Goal: Task Accomplishment & Management: Manage account settings

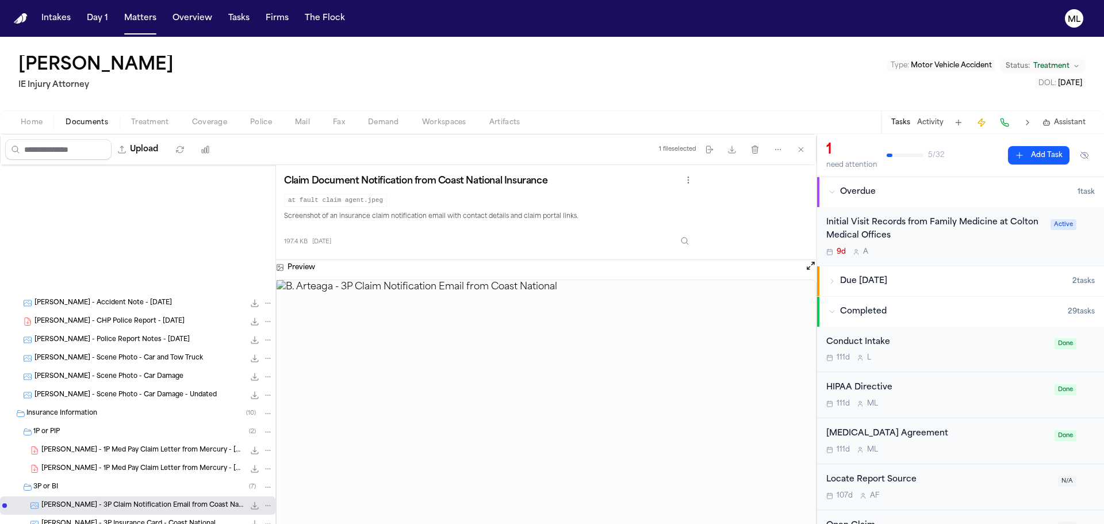
scroll to position [230, 0]
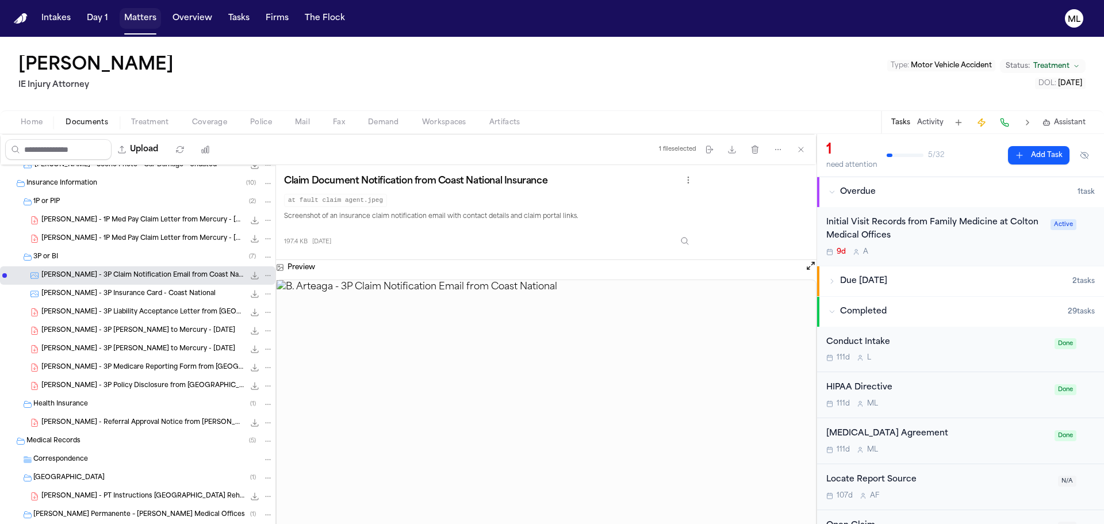
click at [132, 13] on button "Matters" at bounding box center [140, 18] width 41 height 21
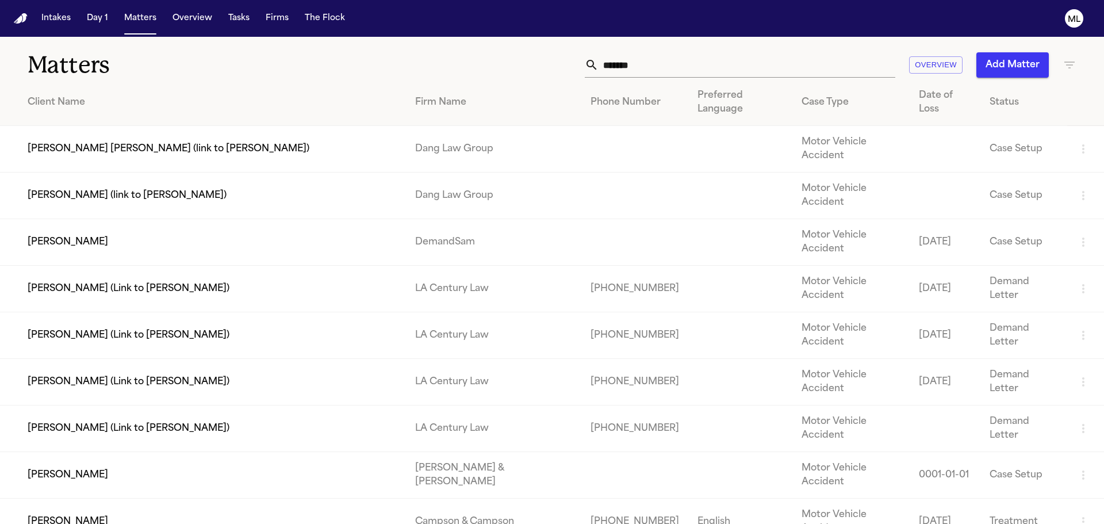
drag, startPoint x: 691, startPoint y: 64, endPoint x: 523, endPoint y: 68, distance: 168.5
click at [523, 68] on div "******* Overview Add Matter" at bounding box center [704, 64] width 743 height 25
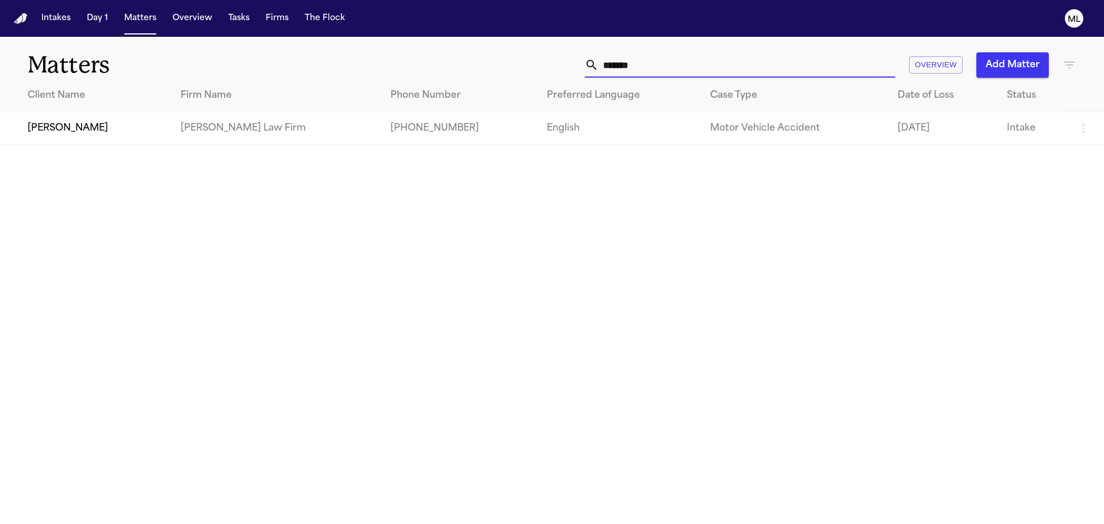
type input "*******"
click at [92, 129] on td "[PERSON_NAME]" at bounding box center [85, 128] width 171 height 33
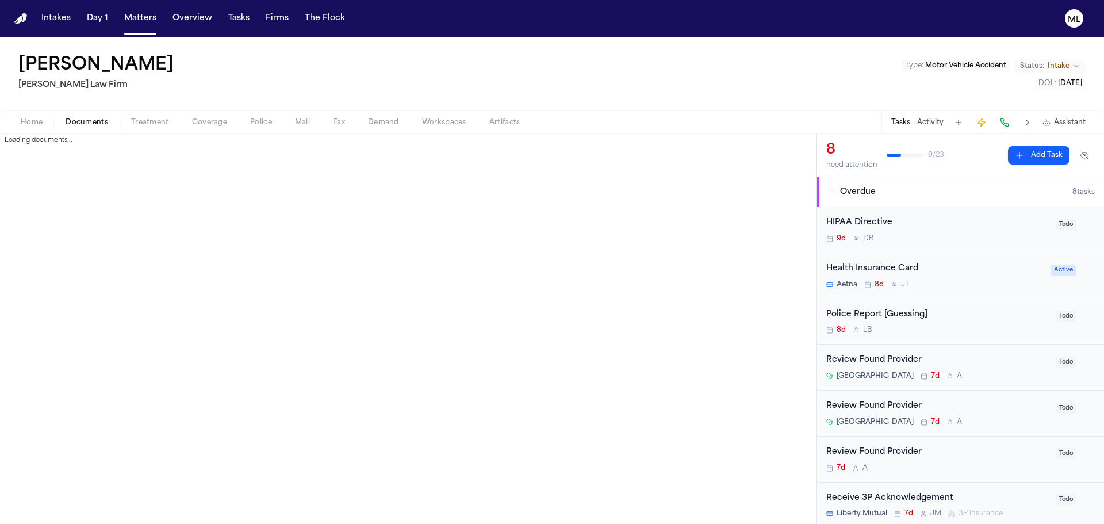
click at [105, 125] on span "Documents" at bounding box center [87, 122] width 43 height 9
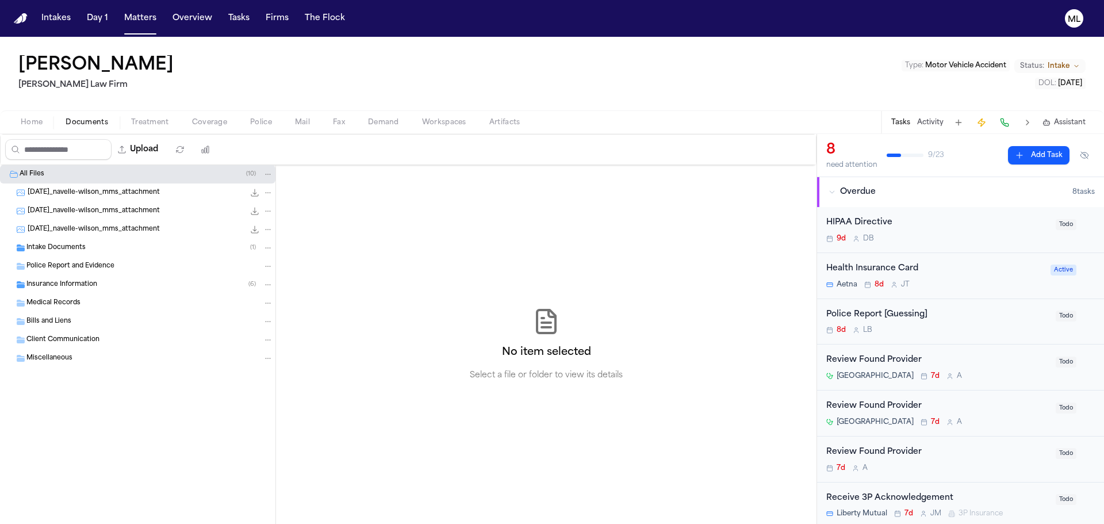
click at [78, 249] on span "Intake Documents" at bounding box center [55, 248] width 59 height 10
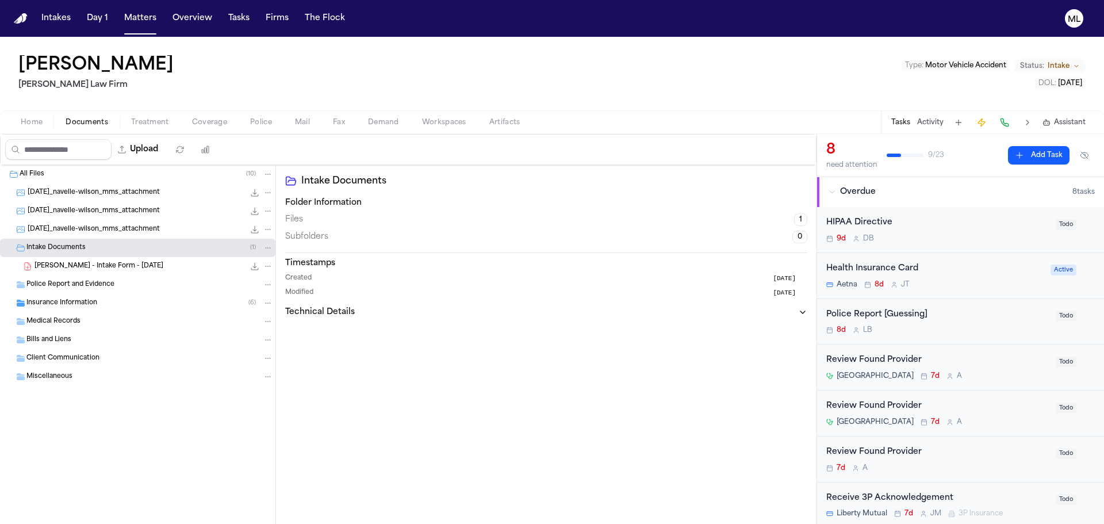
click at [139, 267] on div "[PERSON_NAME] - Intake Form - [DATE] 22.2 KB • PDF" at bounding box center [153, 265] width 239 height 11
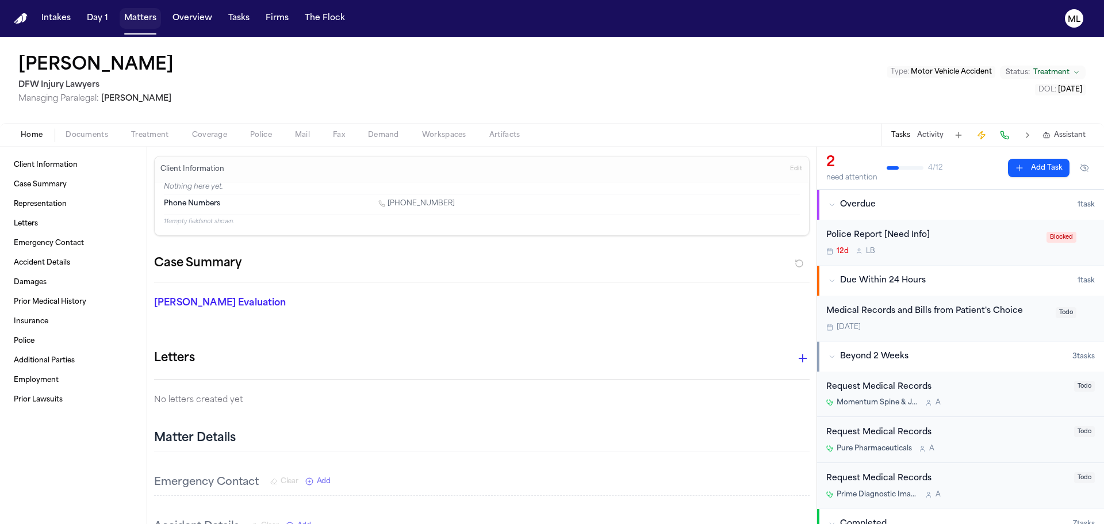
click at [140, 14] on button "Matters" at bounding box center [140, 18] width 41 height 21
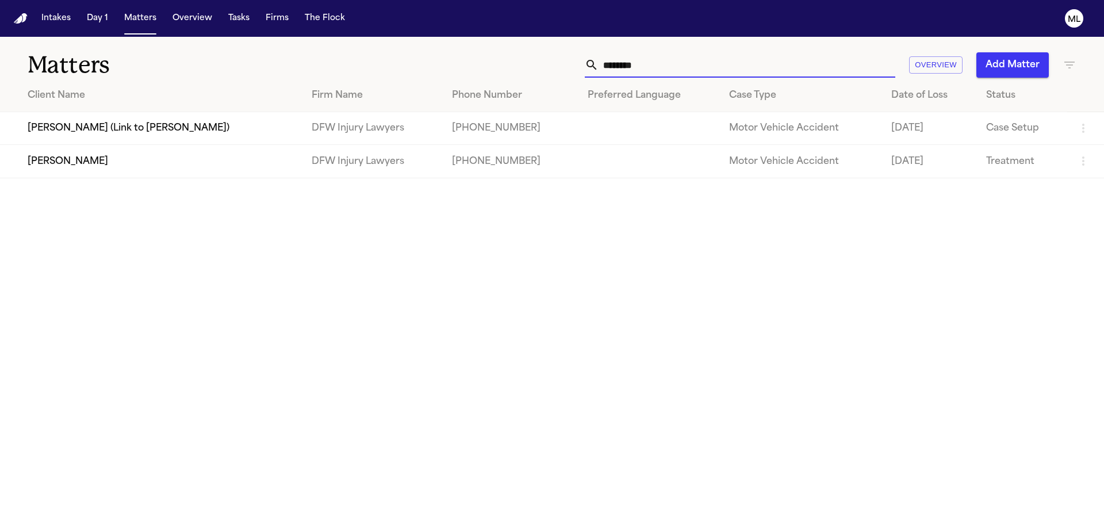
drag, startPoint x: 678, startPoint y: 64, endPoint x: 581, endPoint y: 61, distance: 97.2
click at [582, 62] on div "******** Overview Add Matter" at bounding box center [704, 64] width 743 height 25
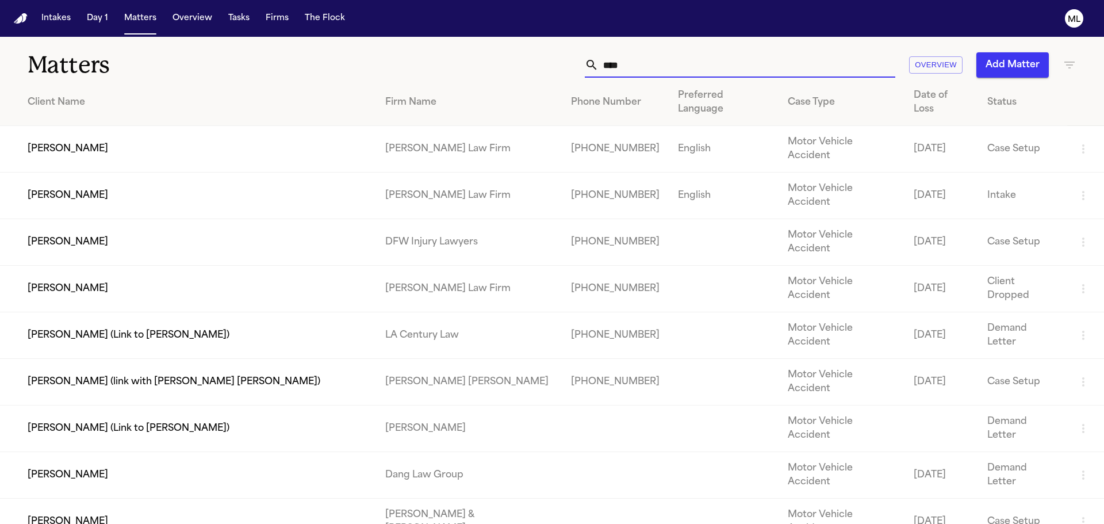
type input "****"
click at [180, 172] on td "Phillip Brockington" at bounding box center [188, 195] width 376 height 47
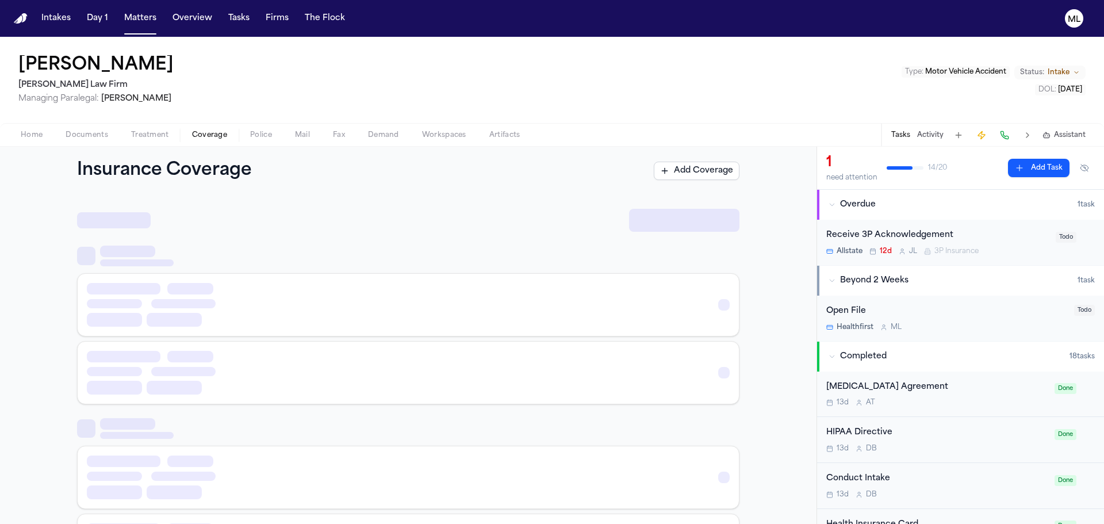
click at [209, 129] on button "Coverage" at bounding box center [209, 135] width 58 height 14
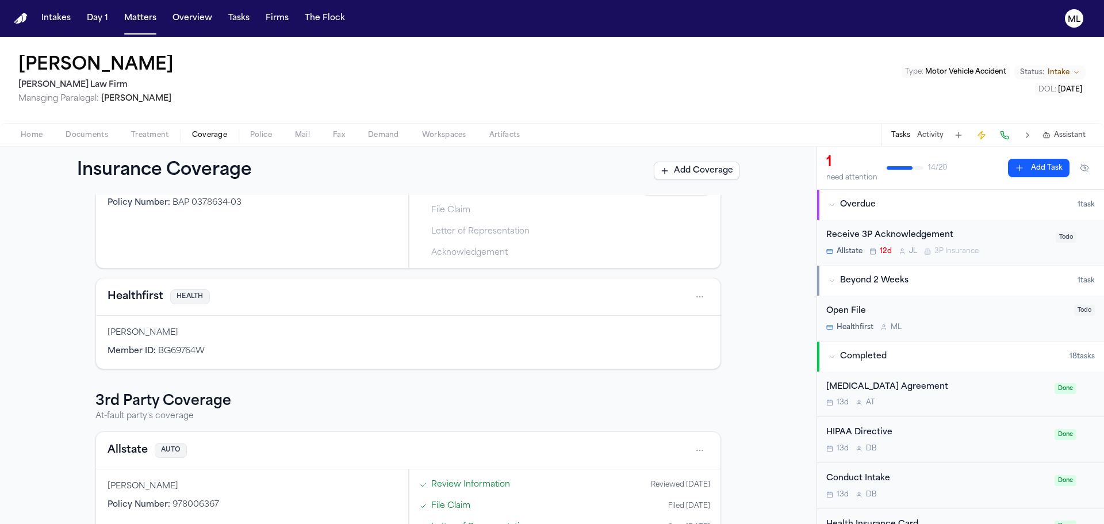
scroll to position [57, 0]
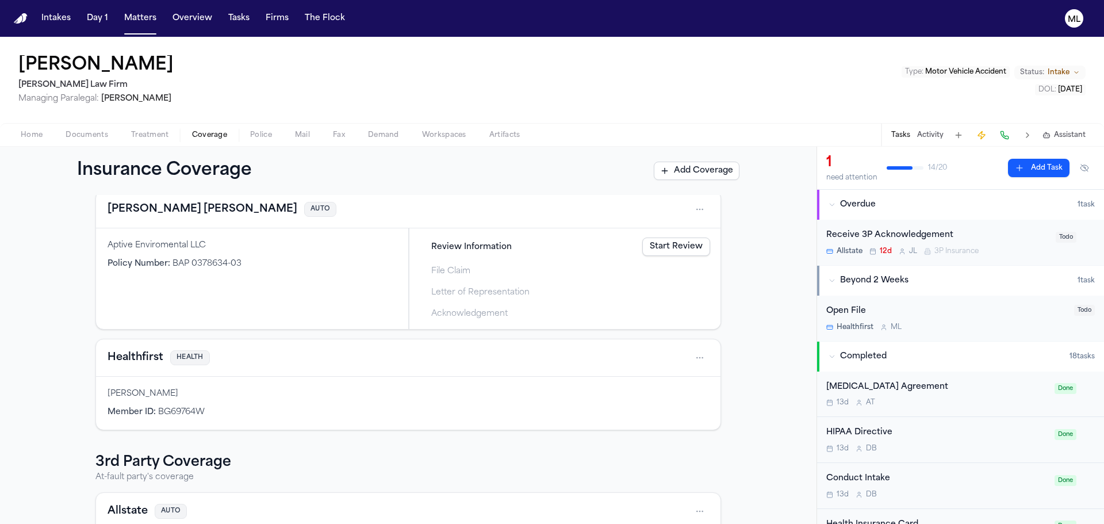
click at [168, 209] on button "Gallagher Bassett" at bounding box center [202, 209] width 190 height 16
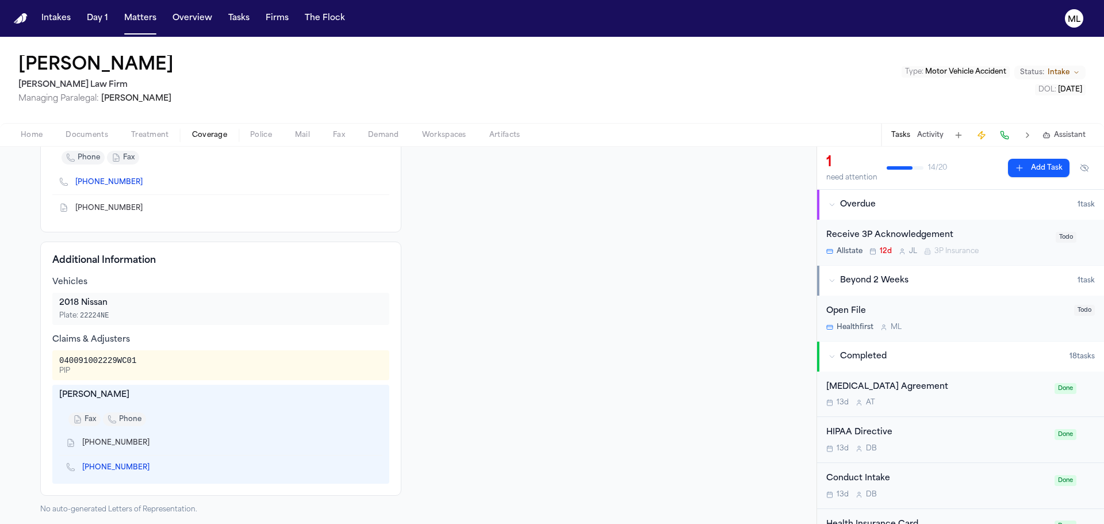
scroll to position [193, 0]
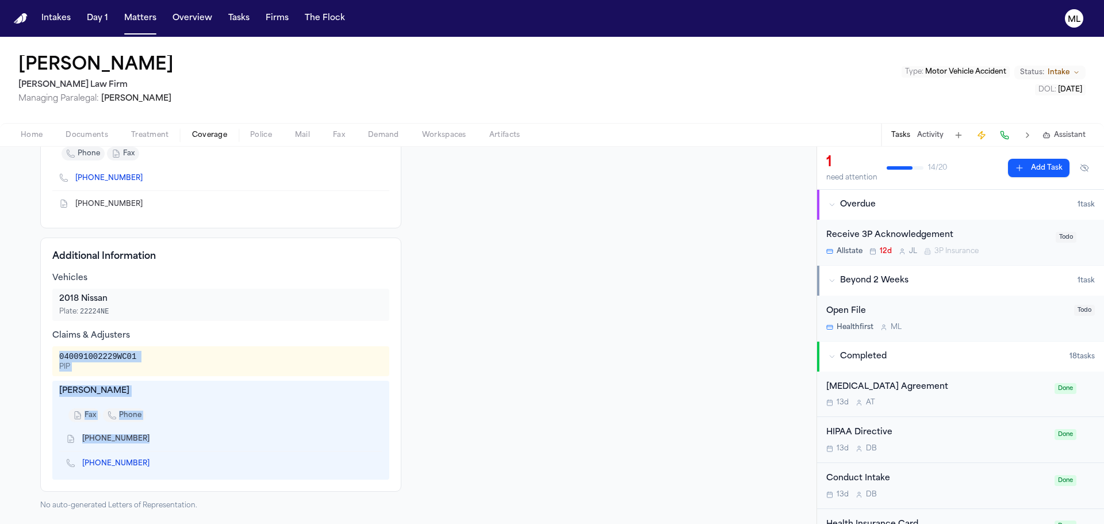
drag, startPoint x: 149, startPoint y: 435, endPoint x: 195, endPoint y: 338, distance: 107.0
click at [195, 338] on div "Claims & Adjusters 040091002229WC01 PIP Carolina Wallace fax phone (315) 453-55…" at bounding box center [220, 404] width 337 height 149
drag, startPoint x: 180, startPoint y: 431, endPoint x: 175, endPoint y: 437, distance: 8.5
click at [180, 431] on div "(315) 453-5597" at bounding box center [220, 439] width 323 height 24
click at [153, 464] on icon "Copy to clipboard" at bounding box center [155, 464] width 4 height 4
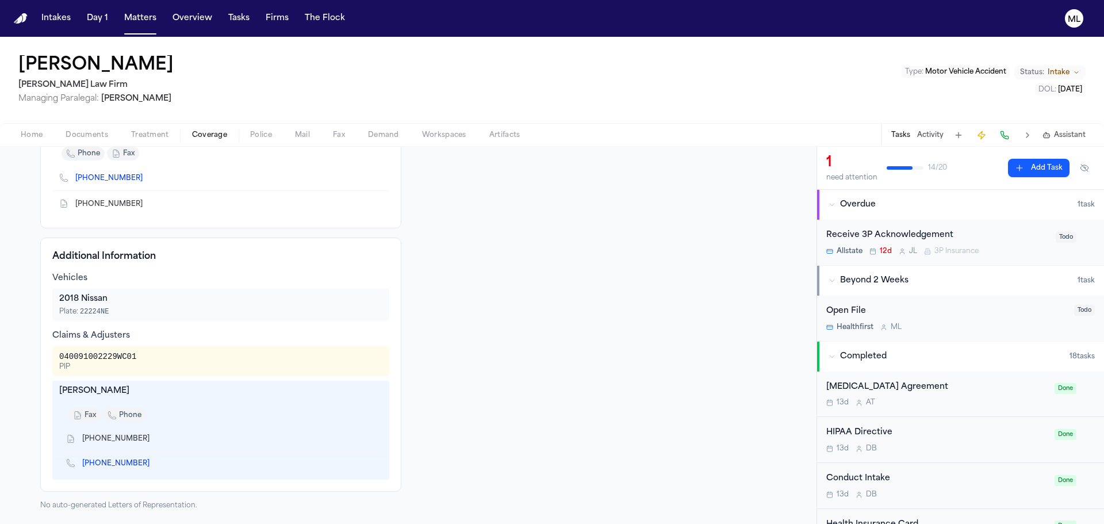
click at [208, 139] on span "Coverage" at bounding box center [209, 134] width 35 height 9
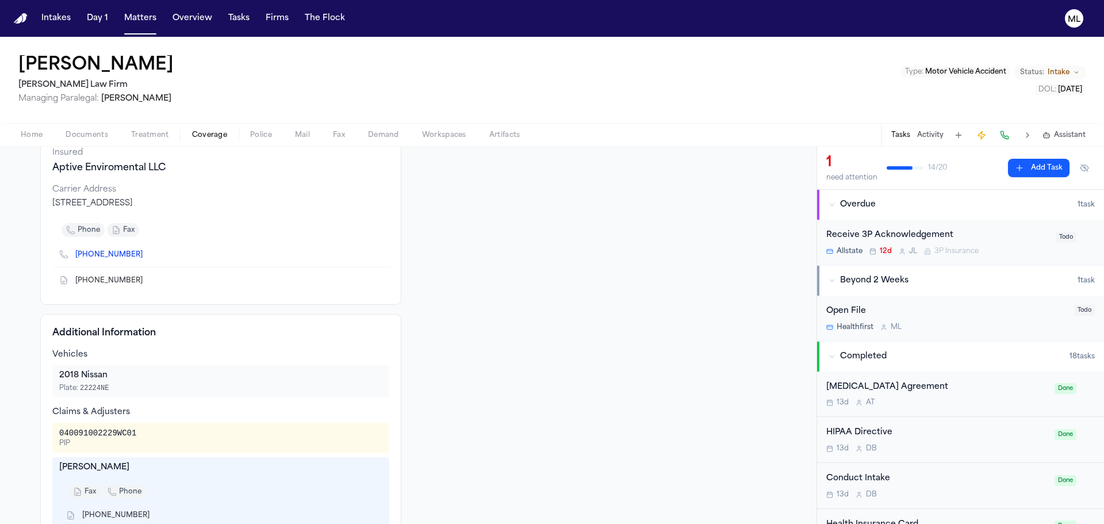
scroll to position [0, 0]
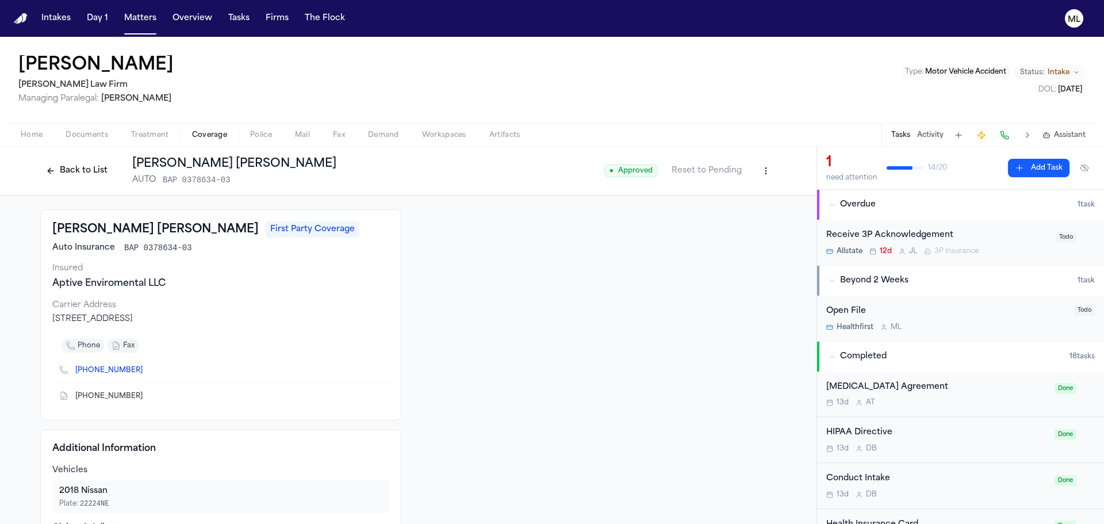
click at [82, 178] on button "Back to List" at bounding box center [76, 171] width 73 height 18
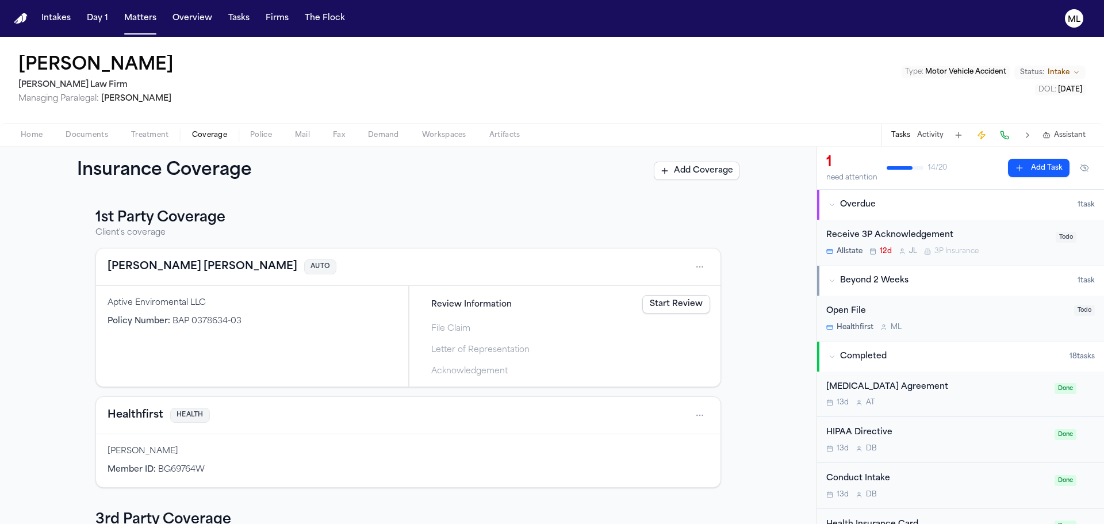
scroll to position [287, 0]
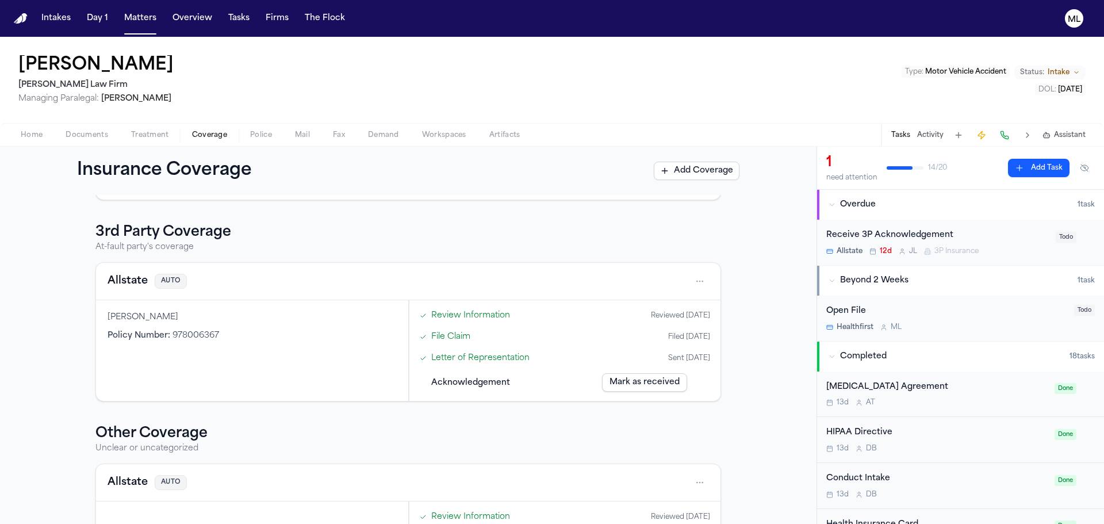
click at [163, 234] on h3 "3rd Party Coverage" at bounding box center [407, 232] width 625 height 18
click at [309, 331] on div "Policy Number : 978006367" at bounding box center [251, 335] width 289 height 11
click at [130, 277] on button "Allstate" at bounding box center [127, 281] width 40 height 16
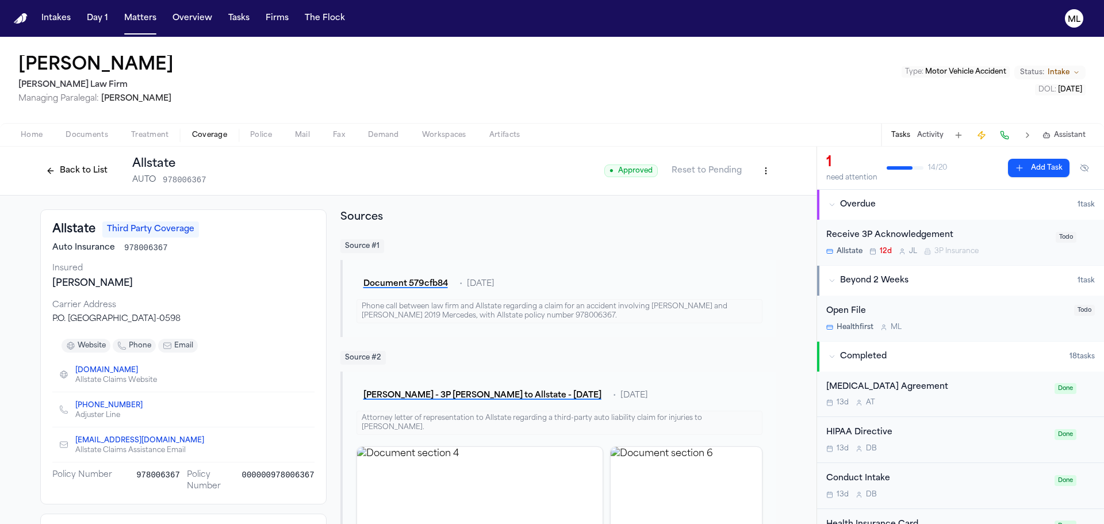
click at [70, 169] on button "Back to List" at bounding box center [76, 171] width 73 height 18
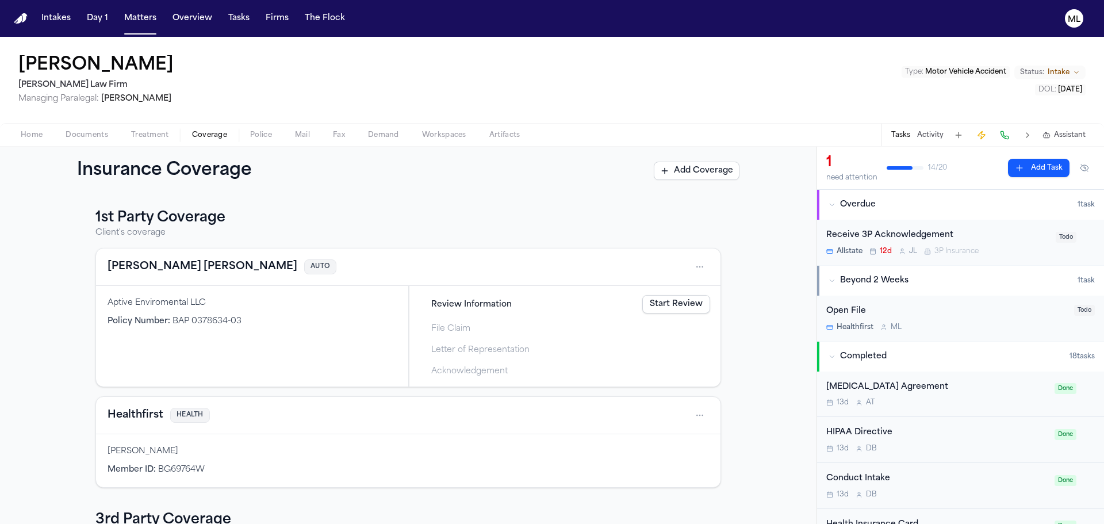
click at [173, 268] on button "Gallagher Bassett" at bounding box center [202, 267] width 190 height 16
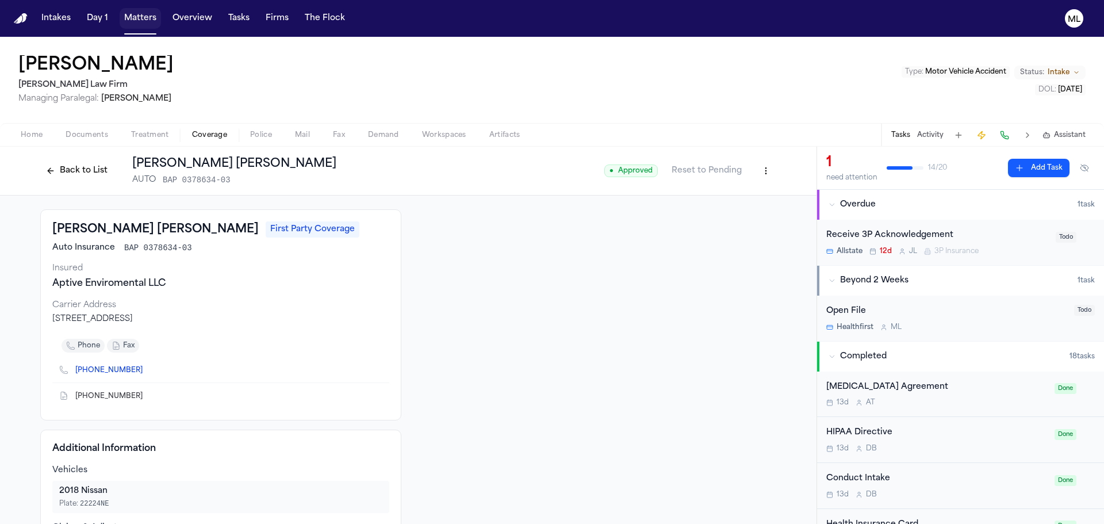
click at [141, 21] on button "Matters" at bounding box center [140, 18] width 41 height 21
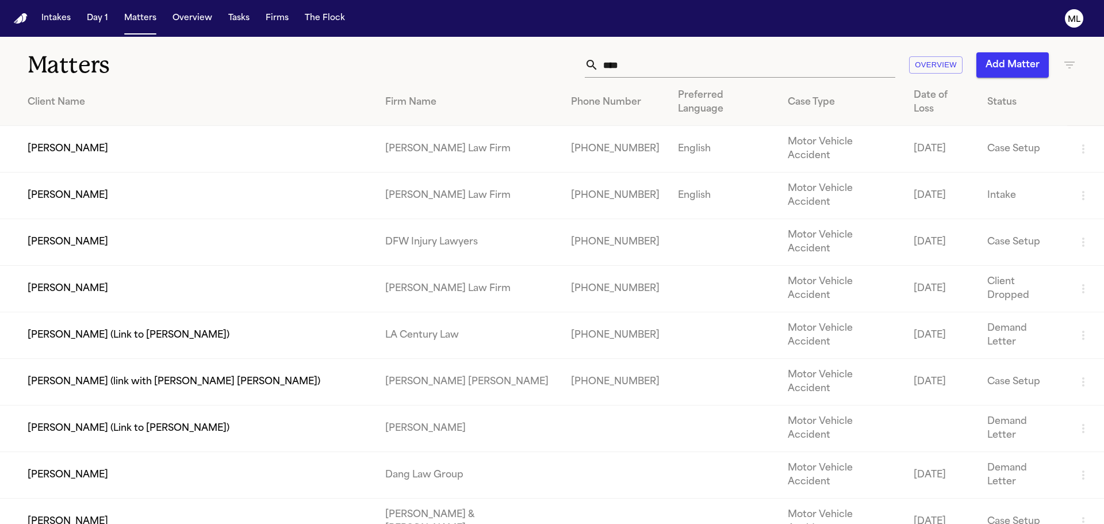
drag, startPoint x: 629, startPoint y: 75, endPoint x: 593, endPoint y: 74, distance: 36.8
click at [593, 74] on div "****" at bounding box center [740, 64] width 310 height 25
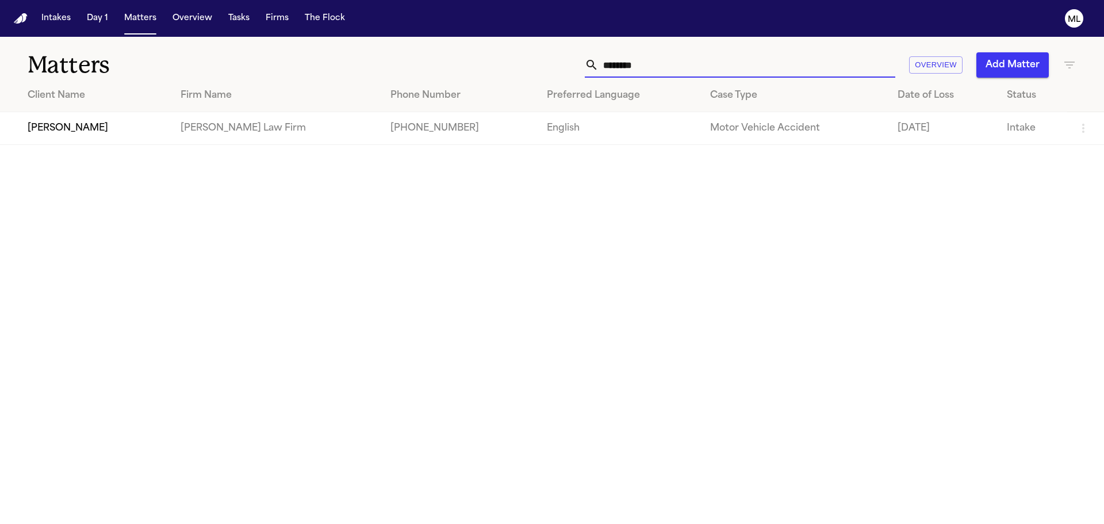
type input "*******"
click at [141, 141] on td "[PERSON_NAME]" at bounding box center [85, 128] width 171 height 33
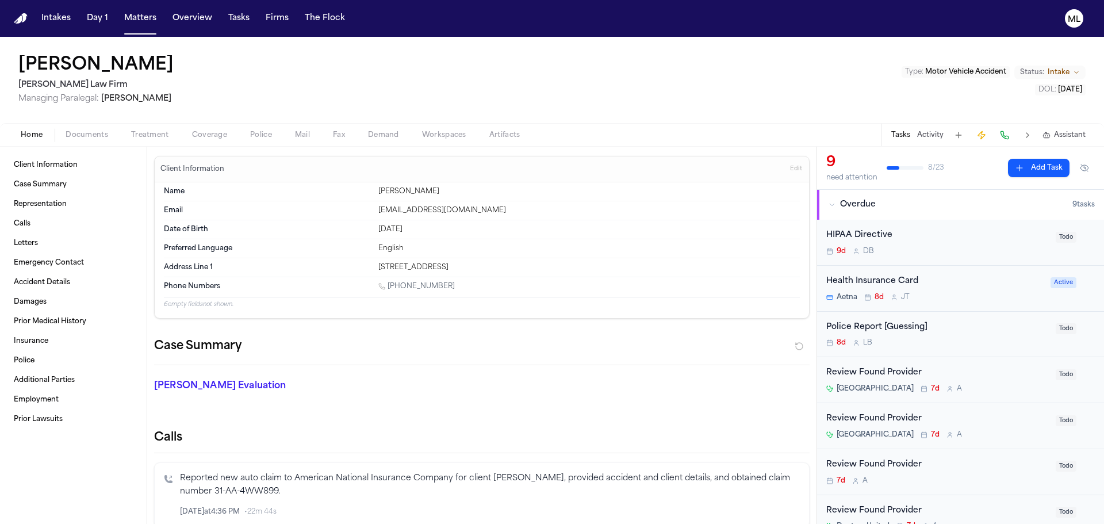
click at [963, 328] on div "Police Report [Guessing]" at bounding box center [937, 327] width 222 height 13
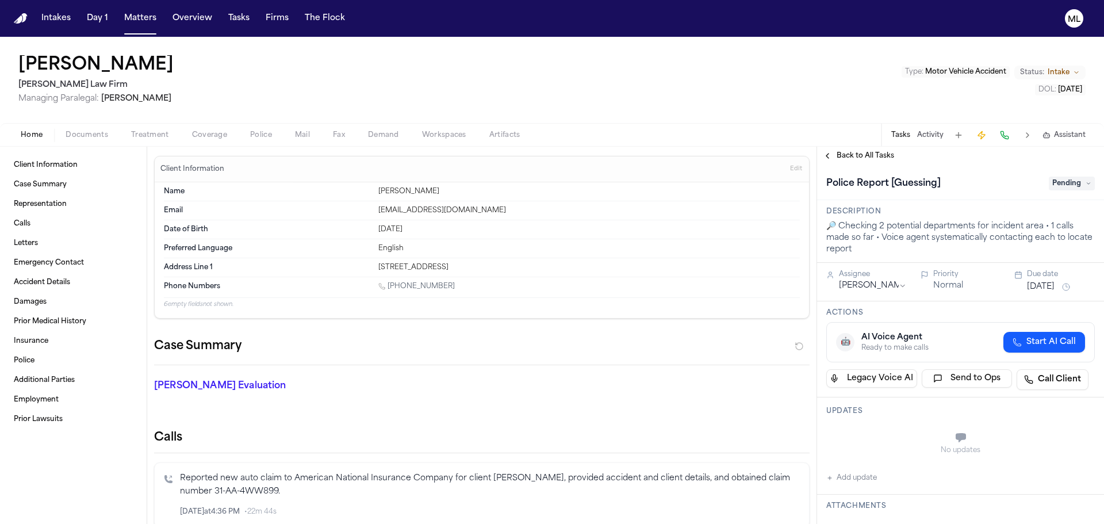
click at [871, 158] on span "Back to All Tasks" at bounding box center [864, 155] width 57 height 9
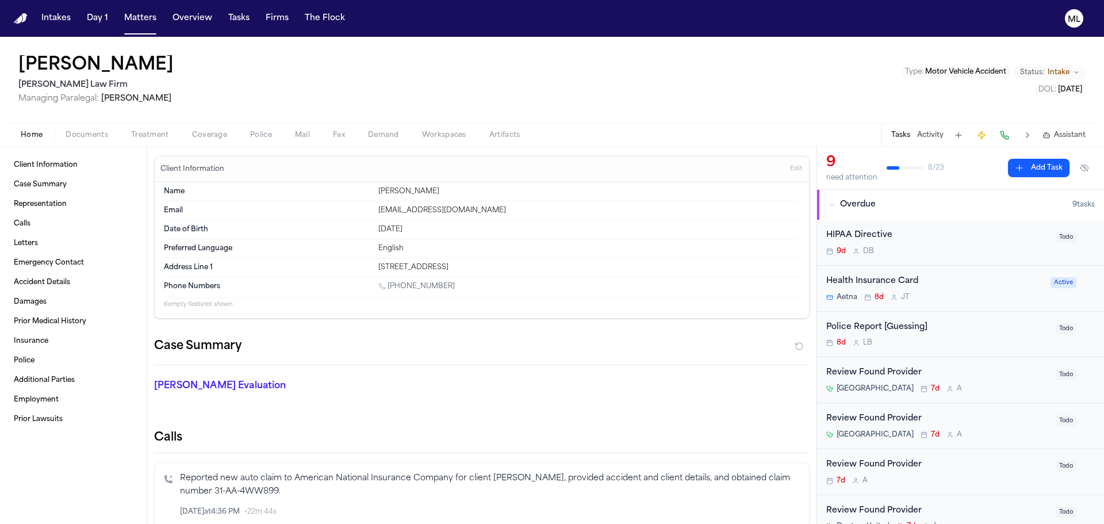
click at [86, 132] on span "Documents" at bounding box center [87, 134] width 43 height 9
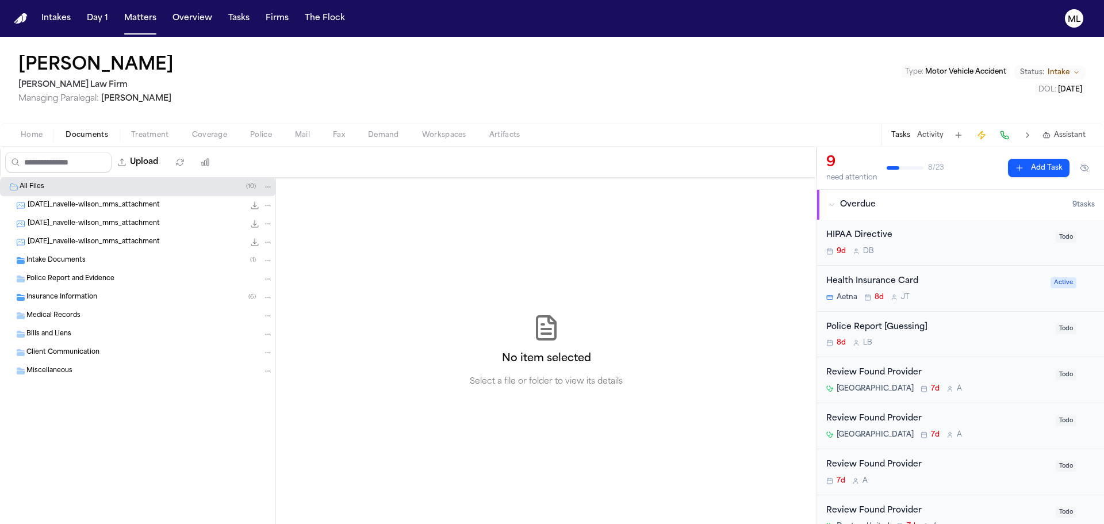
click at [82, 260] on span "Intake Documents" at bounding box center [55, 261] width 59 height 10
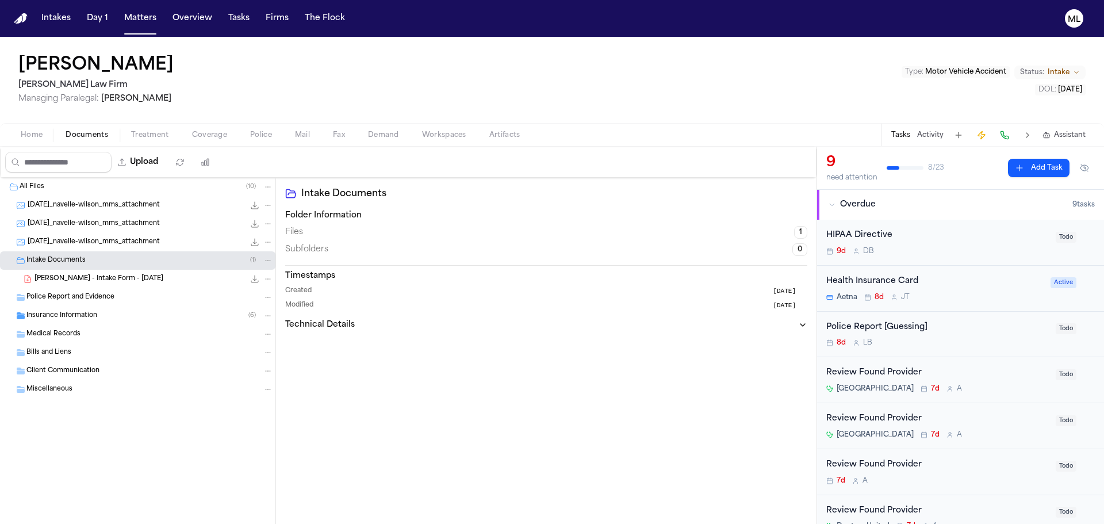
drag, startPoint x: 117, startPoint y: 281, endPoint x: 130, endPoint y: 271, distance: 16.6
click at [118, 281] on span "[PERSON_NAME] - Intake Form - [DATE]" at bounding box center [98, 279] width 129 height 10
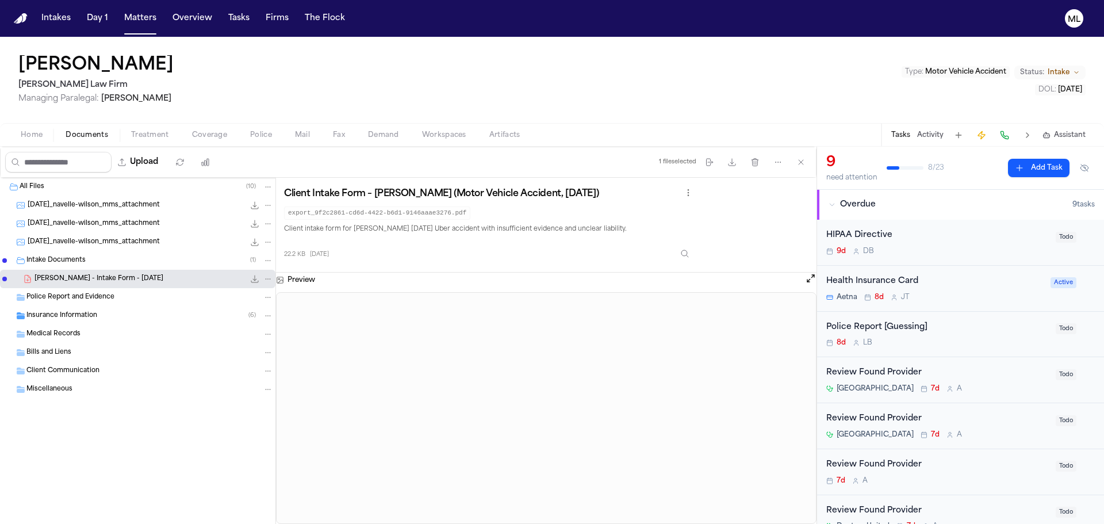
click at [151, 133] on span "Treatment" at bounding box center [150, 134] width 38 height 9
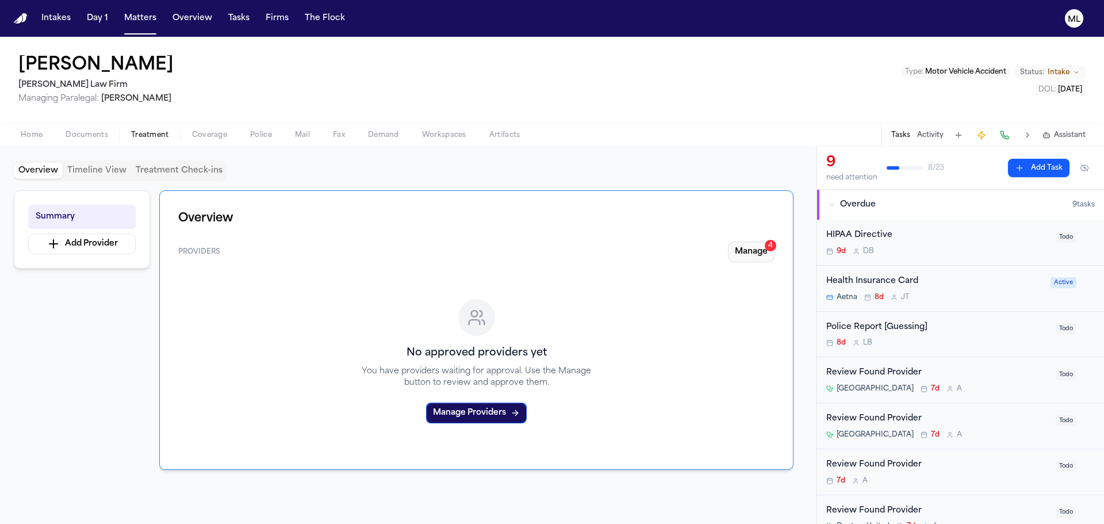
click at [755, 249] on button "Manage 4" at bounding box center [751, 251] width 47 height 21
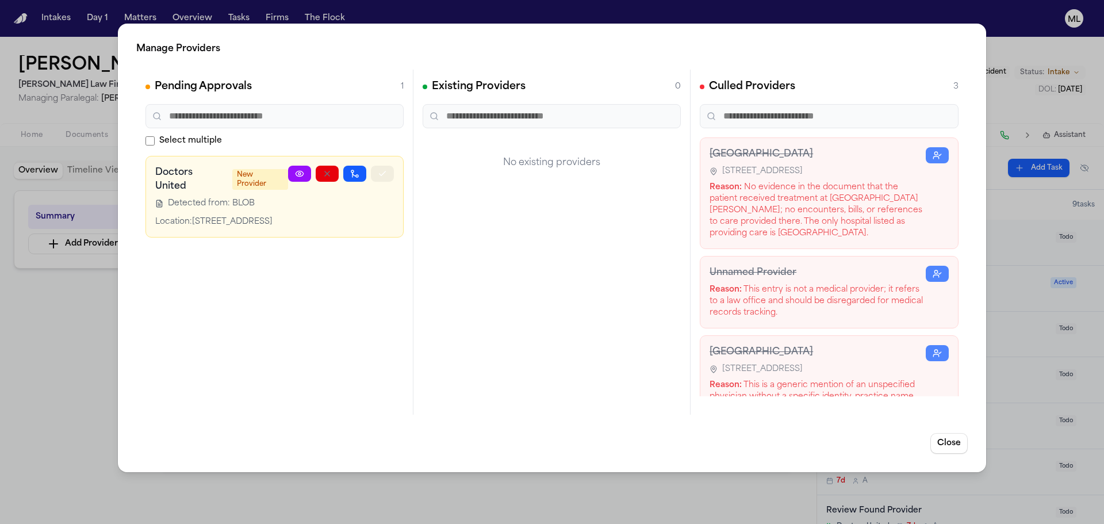
click at [377, 173] on button "button" at bounding box center [382, 174] width 23 height 16
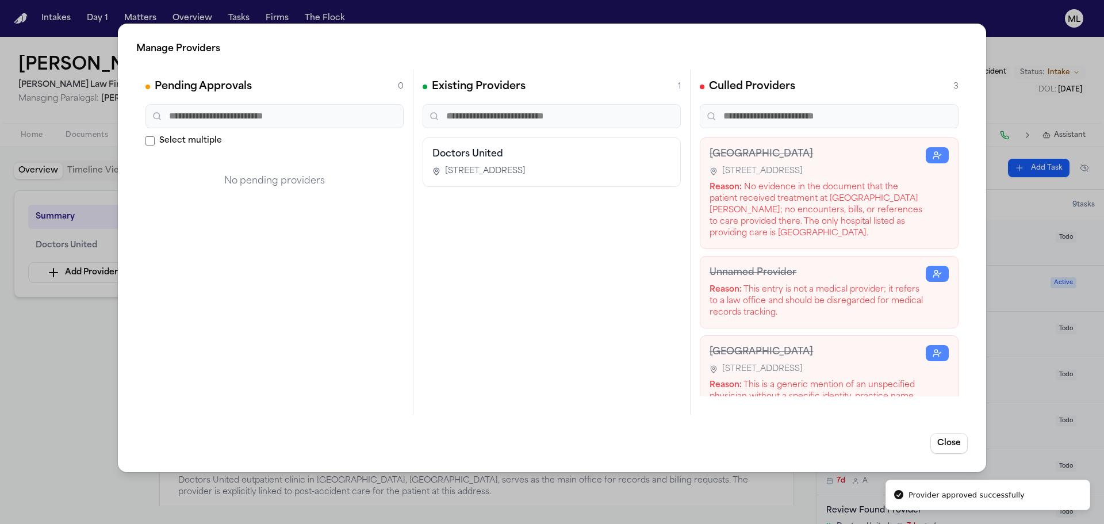
click at [45, 392] on div "Manage Providers Pending Approvals 0 Select multiple No pending providers Exist…" at bounding box center [552, 262] width 1104 height 524
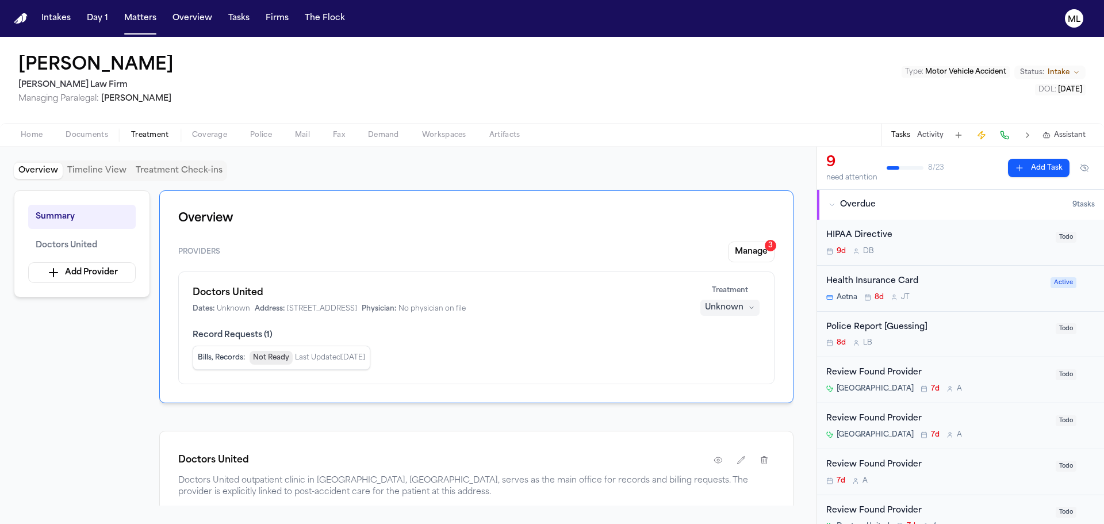
click at [993, 374] on div "Review Found Provider" at bounding box center [937, 372] width 222 height 13
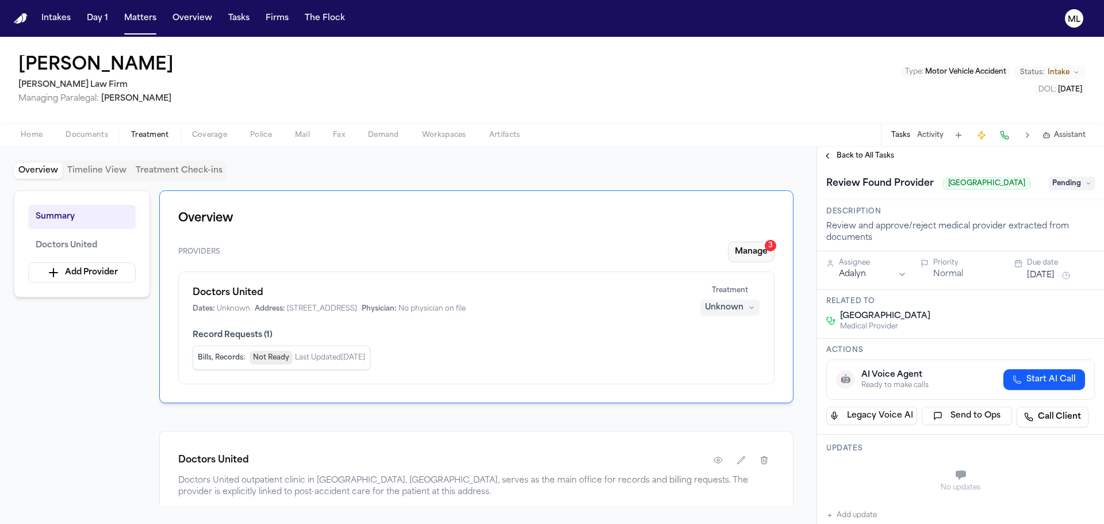
click at [747, 251] on button "Manage 3" at bounding box center [751, 251] width 47 height 21
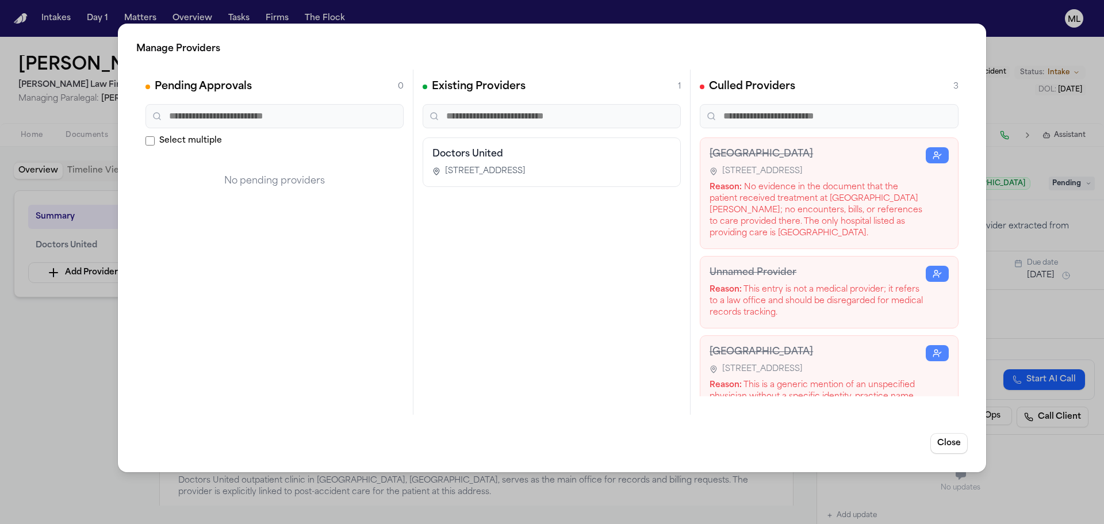
scroll to position [39, 0]
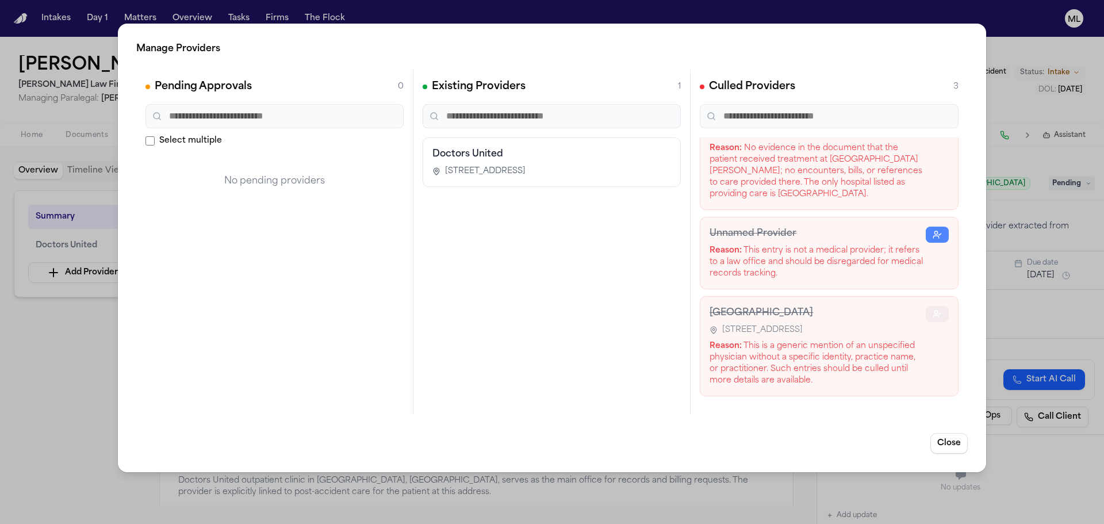
click at [939, 314] on polyline "button" at bounding box center [940, 314] width 2 height 2
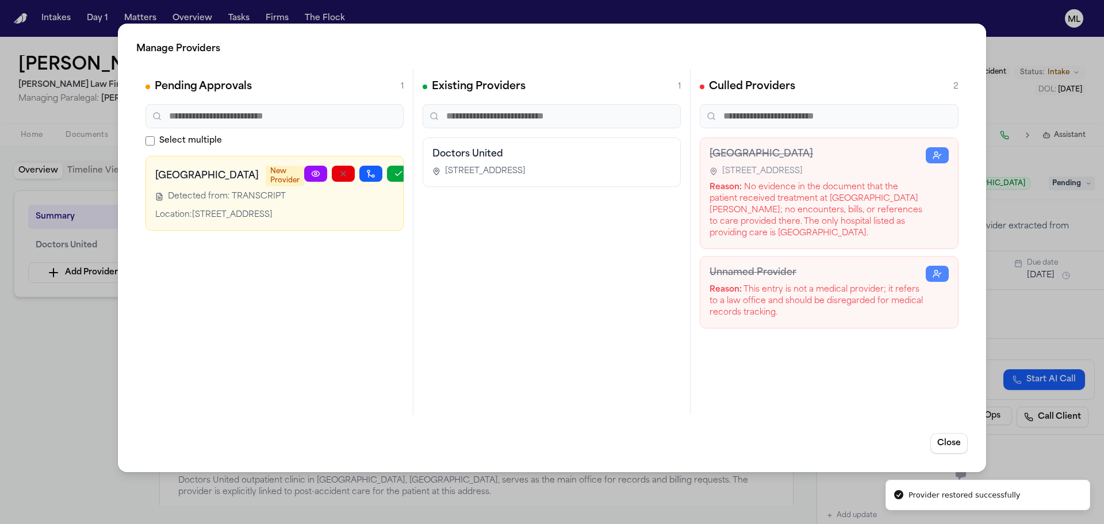
scroll to position [0, 0]
click at [394, 171] on icon "button" at bounding box center [398, 173] width 9 height 9
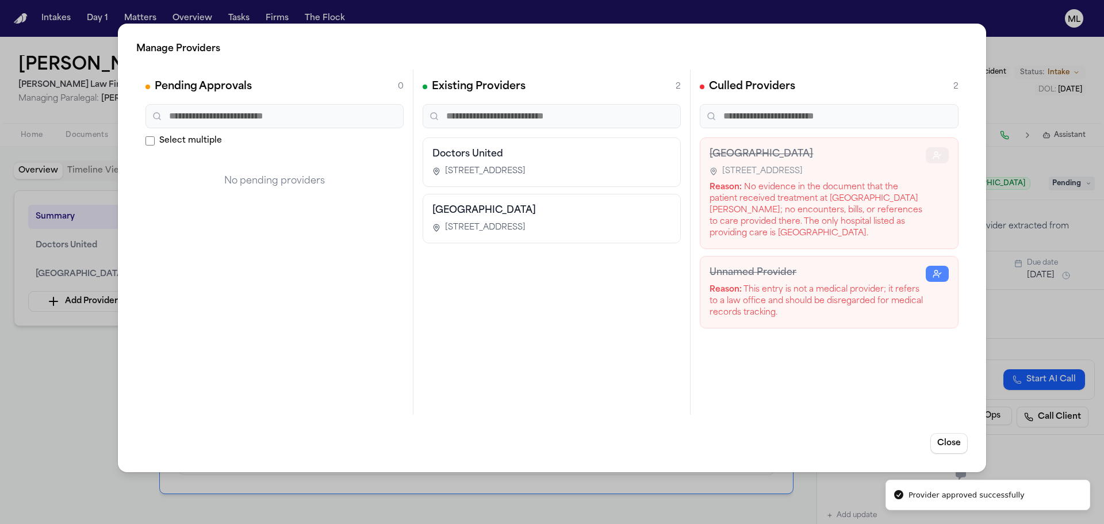
click at [935, 155] on circle "button" at bounding box center [936, 153] width 3 height 3
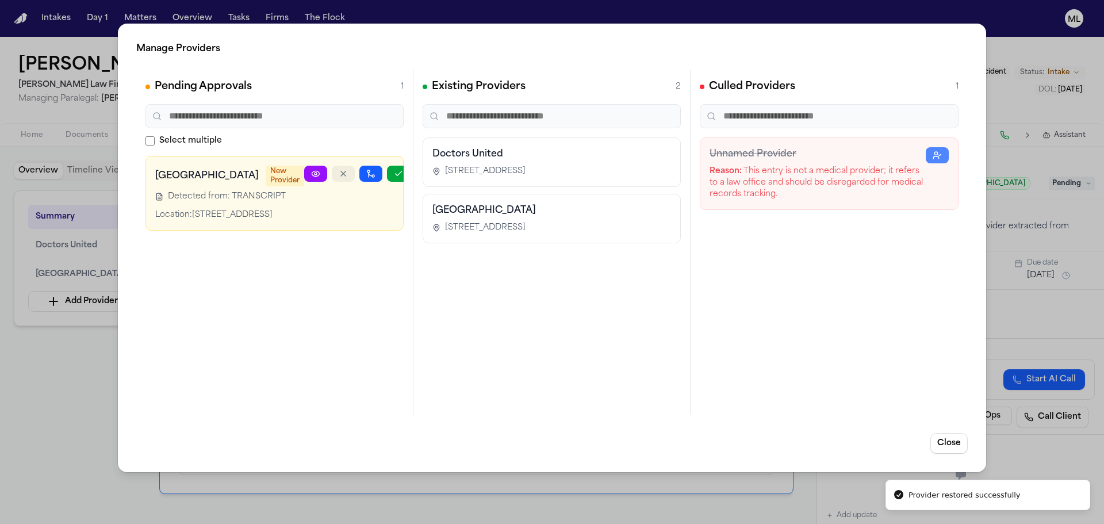
click at [339, 171] on icon "button" at bounding box center [343, 173] width 9 height 9
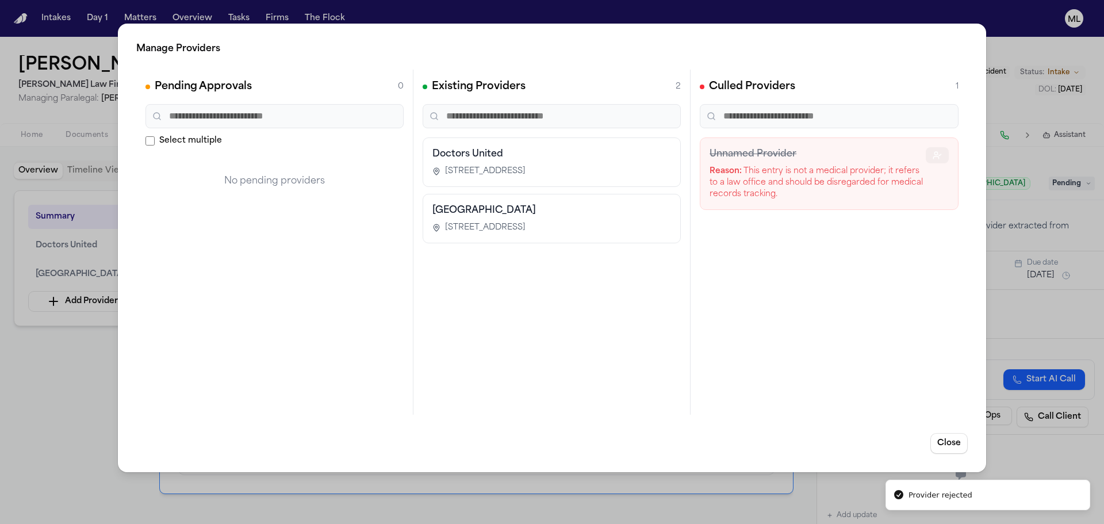
click at [948, 153] on button "button" at bounding box center [936, 155] width 23 height 16
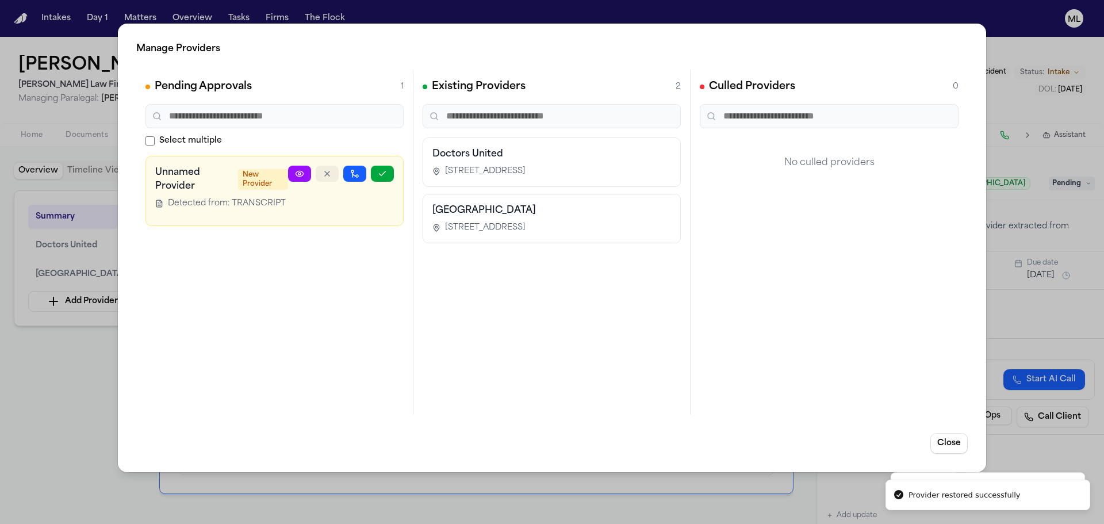
click at [321, 174] on button "button" at bounding box center [327, 174] width 23 height 16
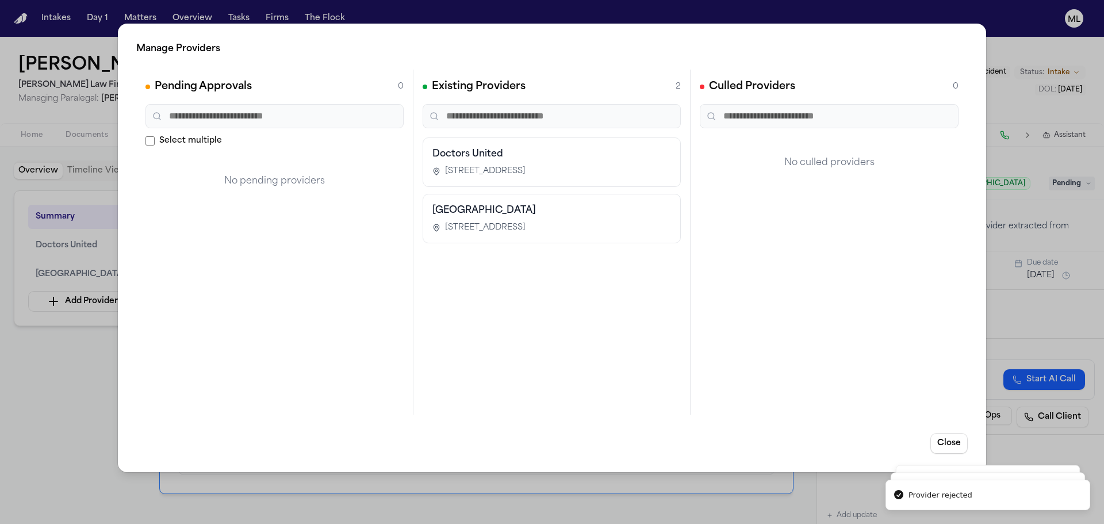
click at [70, 361] on div "Manage Providers Pending Approvals 0 Select multiple No pending providers Exist…" at bounding box center [552, 262] width 1104 height 524
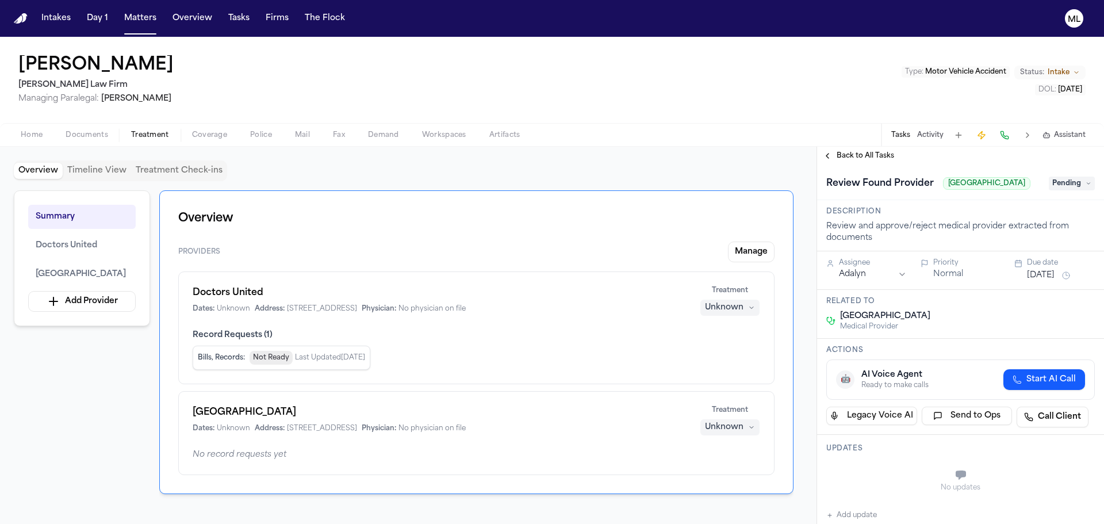
click at [840, 154] on span "Back to All Tasks" at bounding box center [864, 155] width 57 height 9
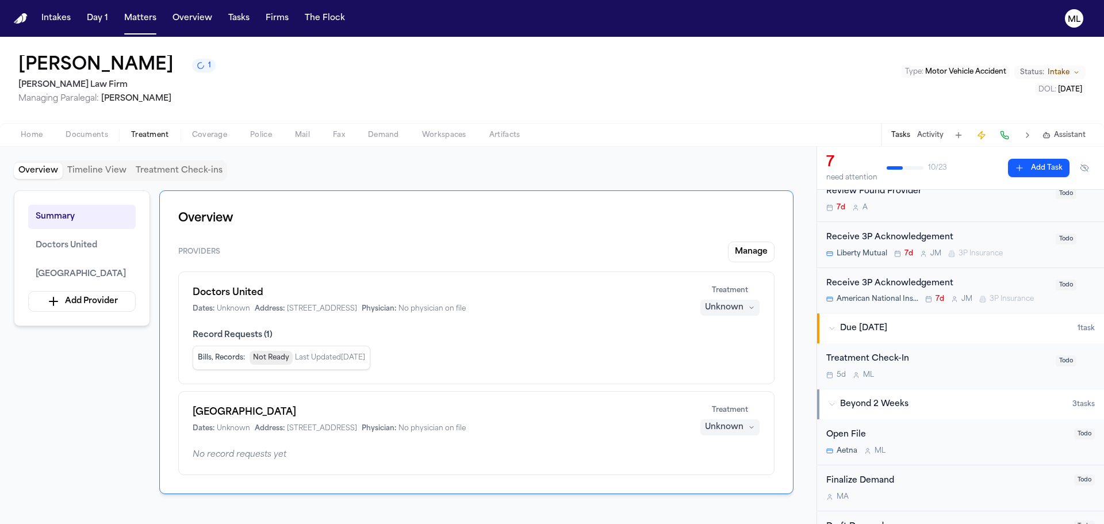
scroll to position [57, 0]
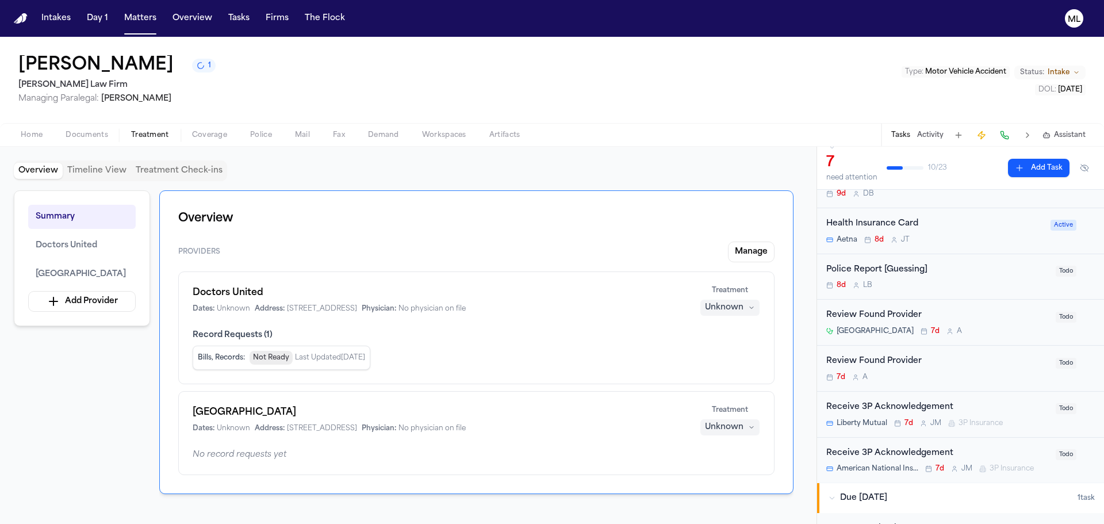
click at [1001, 321] on div "Review Found Provider" at bounding box center [937, 315] width 222 height 13
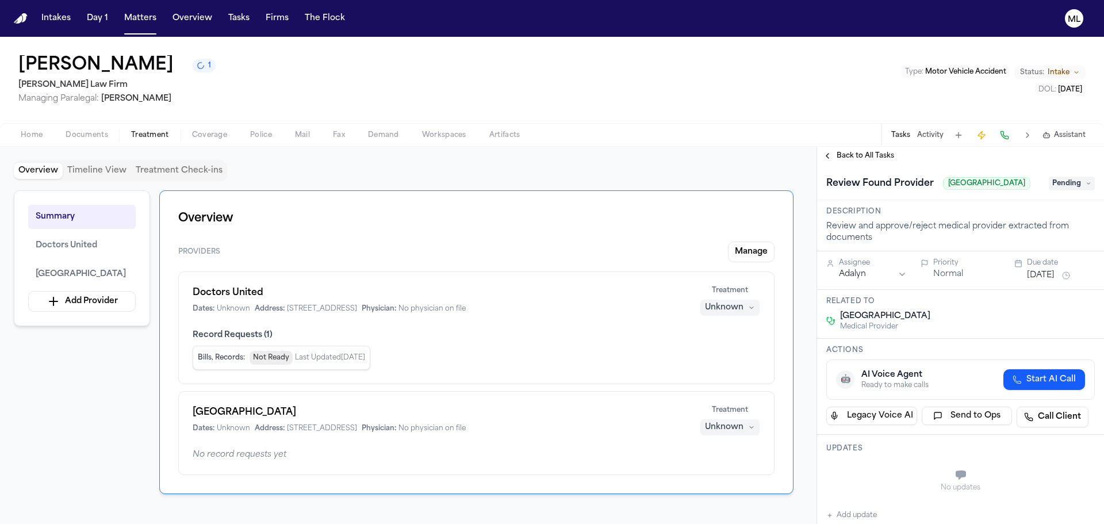
click at [1059, 190] on span "Pending" at bounding box center [1072, 183] width 46 height 14
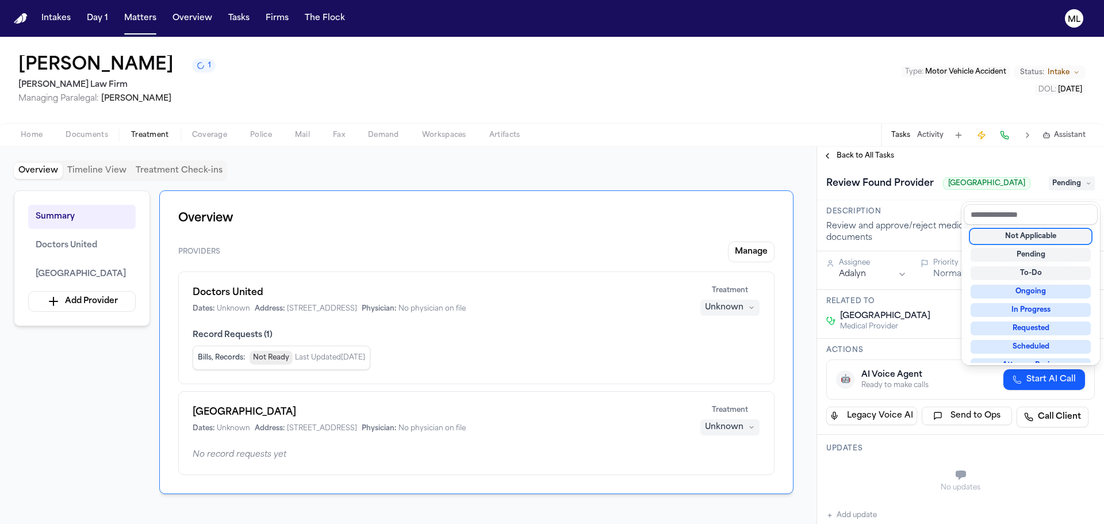
click at [1024, 238] on div "Not Applicable" at bounding box center [1030, 236] width 120 height 14
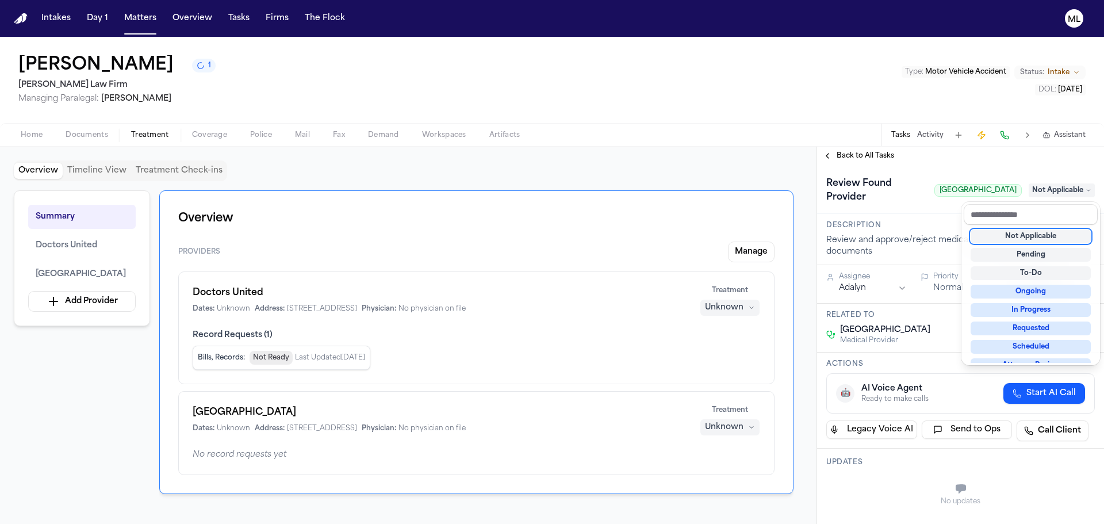
click at [859, 153] on div "**********" at bounding box center [960, 335] width 287 height 377
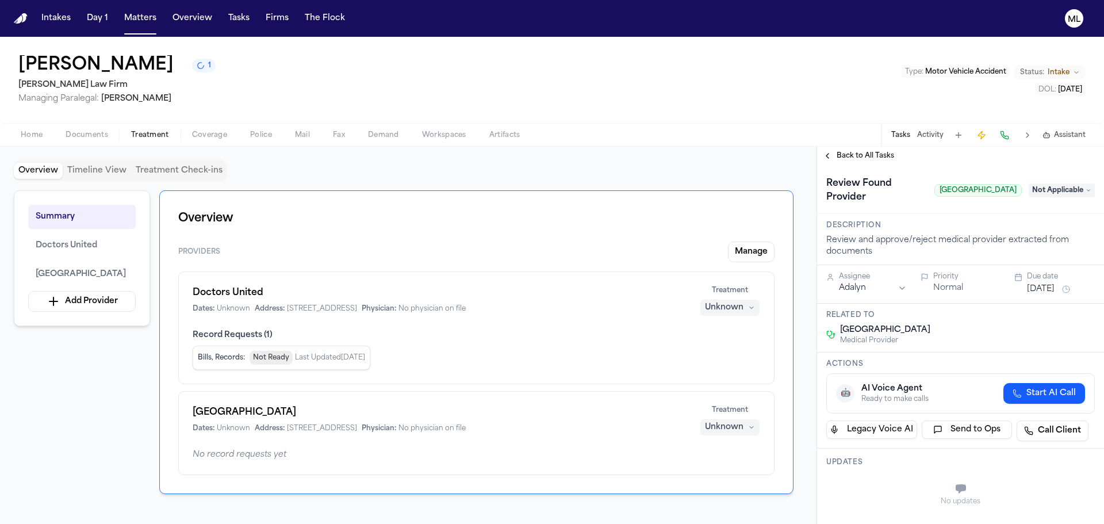
click at [859, 153] on span "Back to All Tasks" at bounding box center [864, 155] width 57 height 9
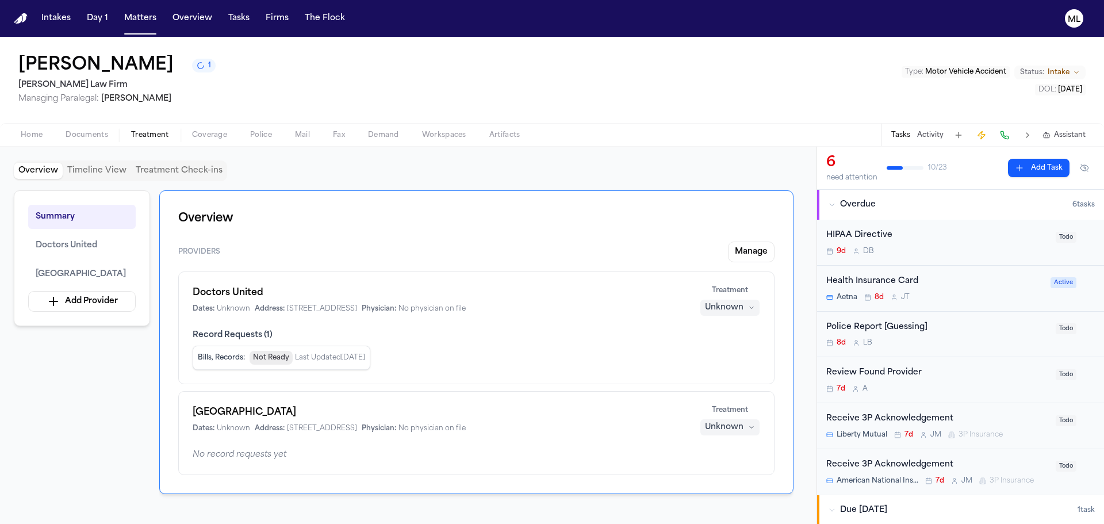
click at [148, 131] on span "Treatment" at bounding box center [150, 134] width 38 height 9
click at [74, 242] on span "Doctors United" at bounding box center [67, 246] width 62 height 14
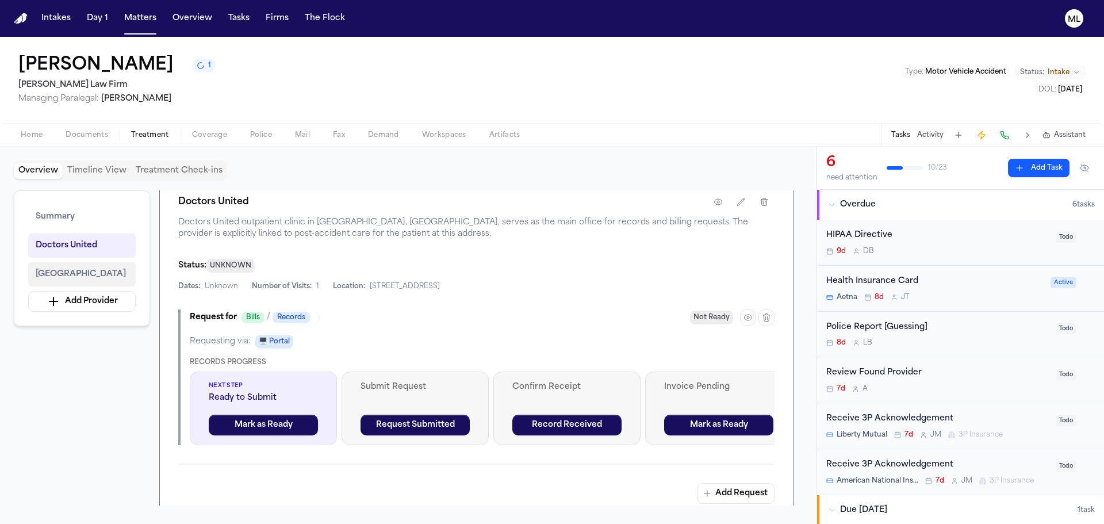
click at [98, 278] on span "[GEOGRAPHIC_DATA]" at bounding box center [81, 274] width 90 height 14
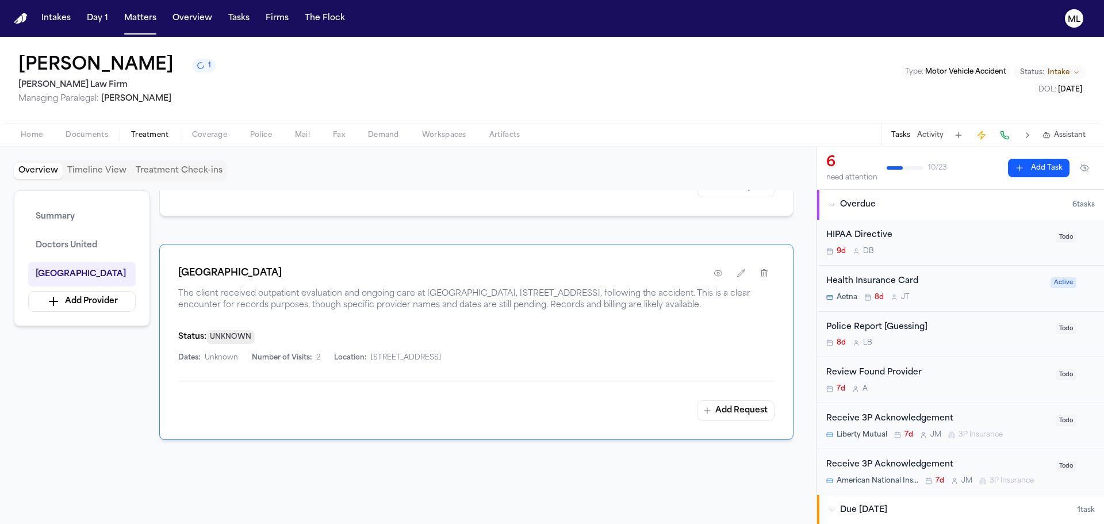
click at [252, 344] on span "UNKNOWN" at bounding box center [230, 337] width 48 height 14
click at [742, 274] on icon "button" at bounding box center [740, 272] width 9 height 9
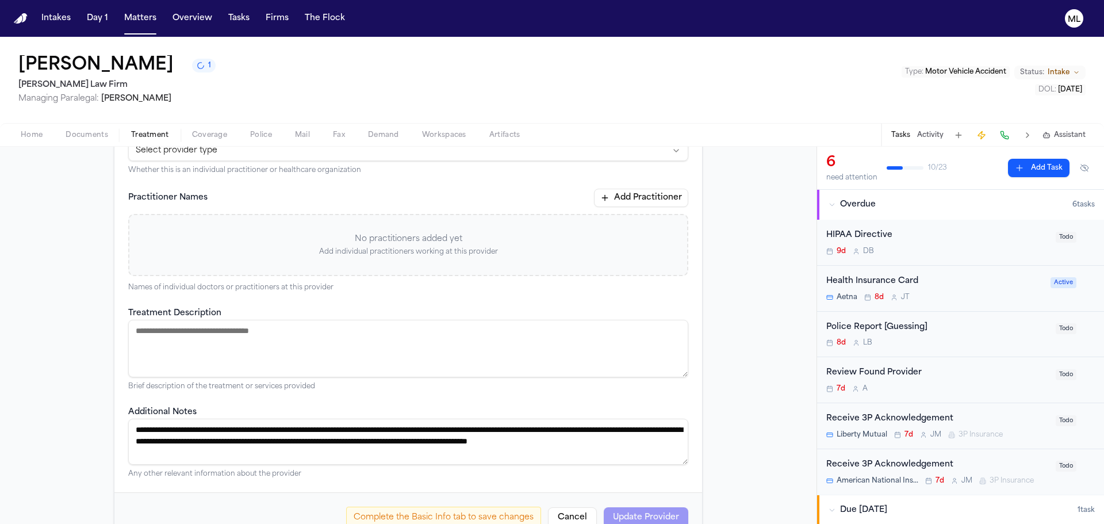
scroll to position [263, 0]
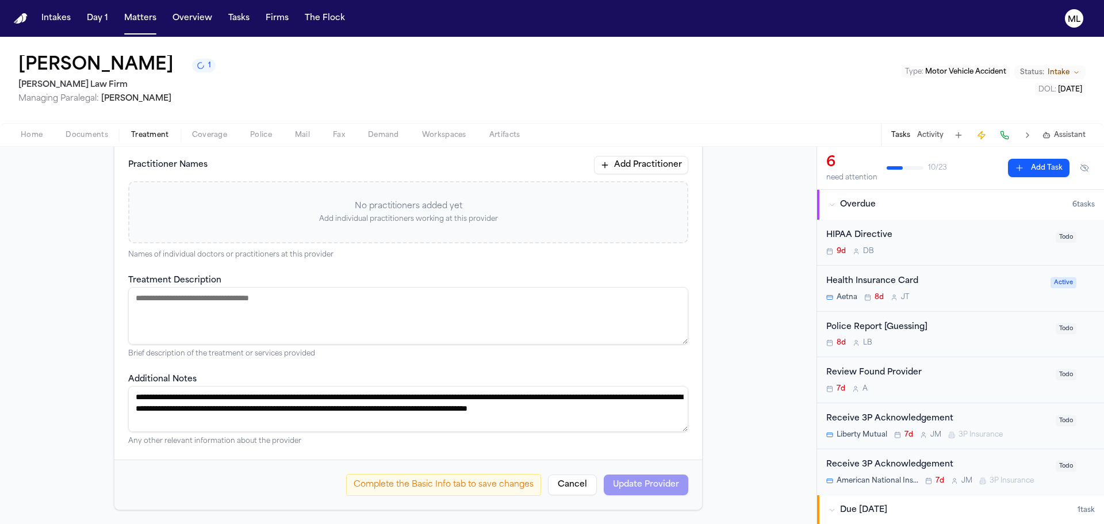
click at [573, 485] on button "Cancel" at bounding box center [572, 484] width 49 height 21
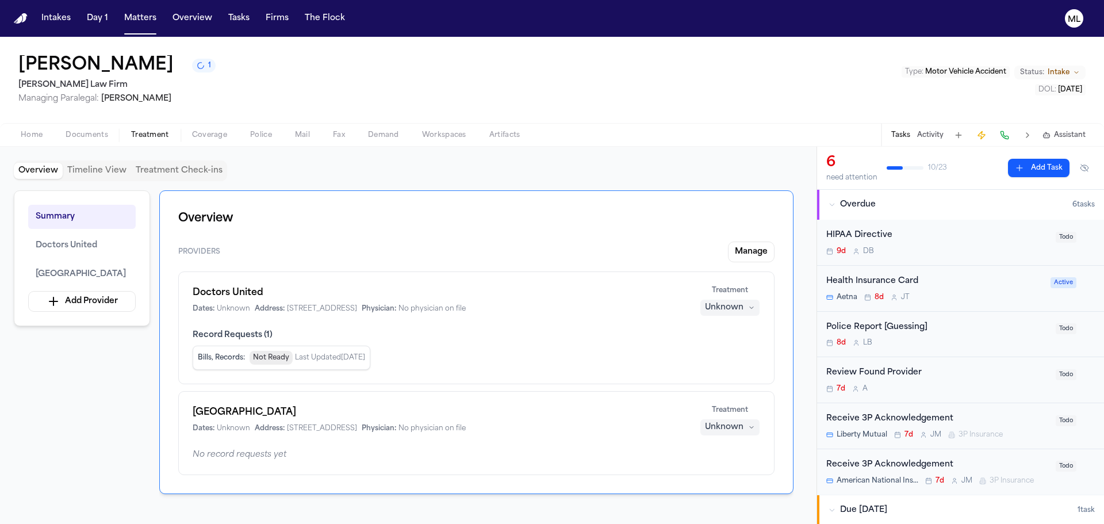
click at [205, 137] on span "Coverage" at bounding box center [209, 134] width 35 height 9
click at [160, 135] on span "Treatment" at bounding box center [150, 134] width 38 height 9
click at [712, 312] on div "Unknown" at bounding box center [724, 307] width 39 height 11
click at [717, 328] on span "Treating" at bounding box center [709, 330] width 32 height 11
click at [721, 423] on div "Unknown" at bounding box center [724, 426] width 39 height 11
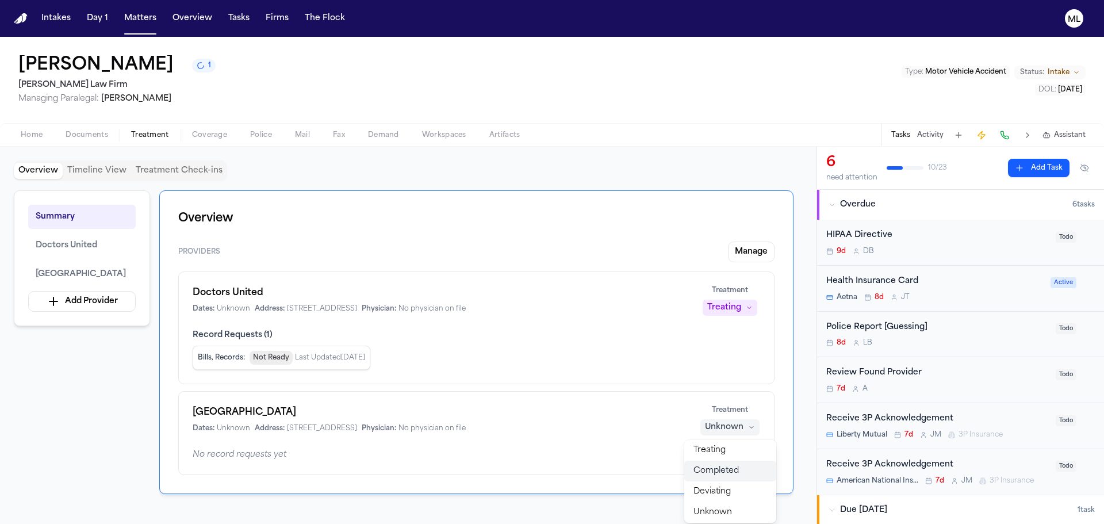
click at [718, 467] on span "Completed" at bounding box center [715, 470] width 45 height 11
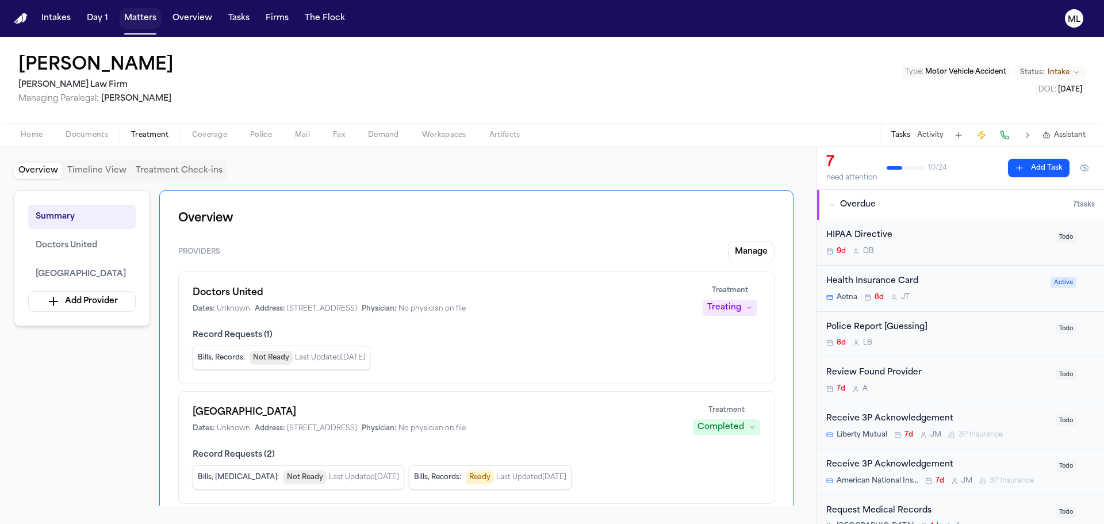
click at [139, 21] on button "Matters" at bounding box center [140, 18] width 41 height 21
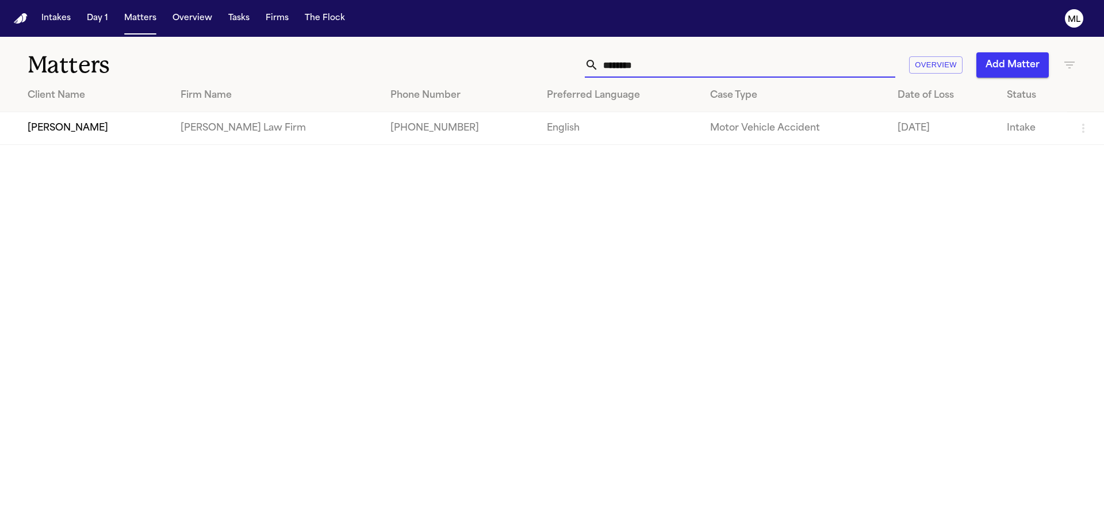
drag, startPoint x: 670, startPoint y: 68, endPoint x: 577, endPoint y: 68, distance: 93.7
click at [577, 68] on div "******* Overview Add Matter" at bounding box center [704, 64] width 743 height 25
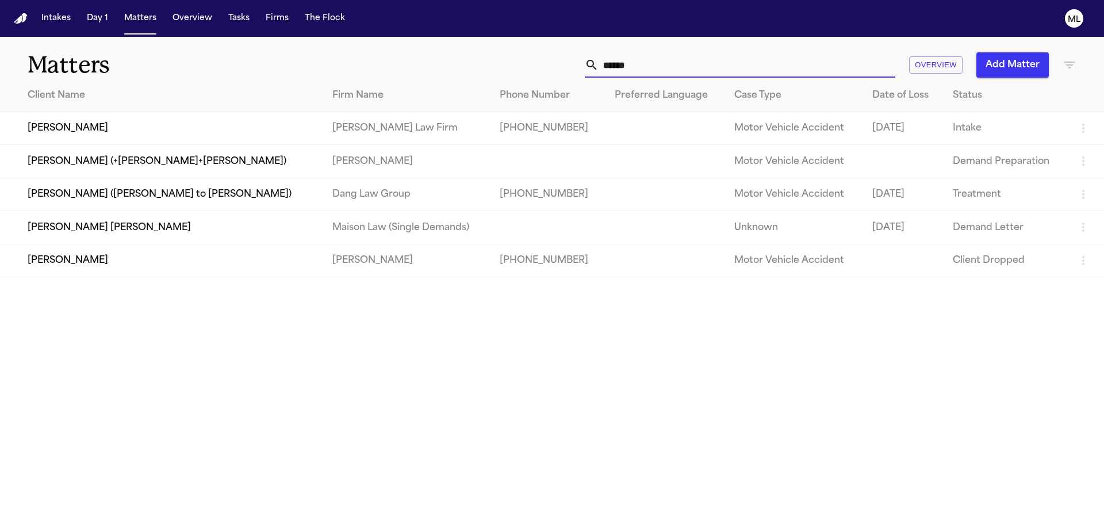
type input "******"
click at [164, 132] on td "Silvia Jimenez" at bounding box center [161, 128] width 323 height 33
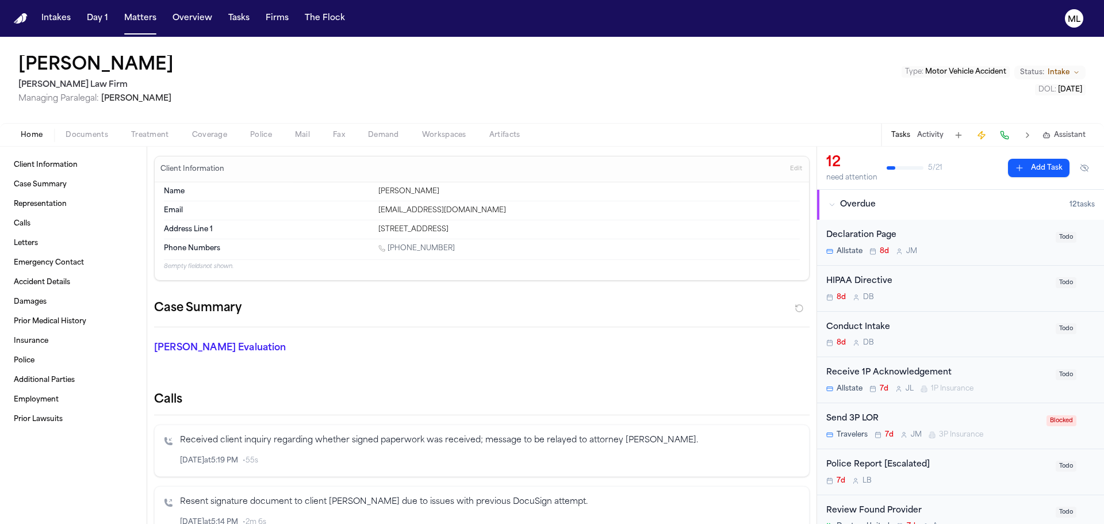
click at [216, 133] on span "Coverage" at bounding box center [209, 134] width 35 height 9
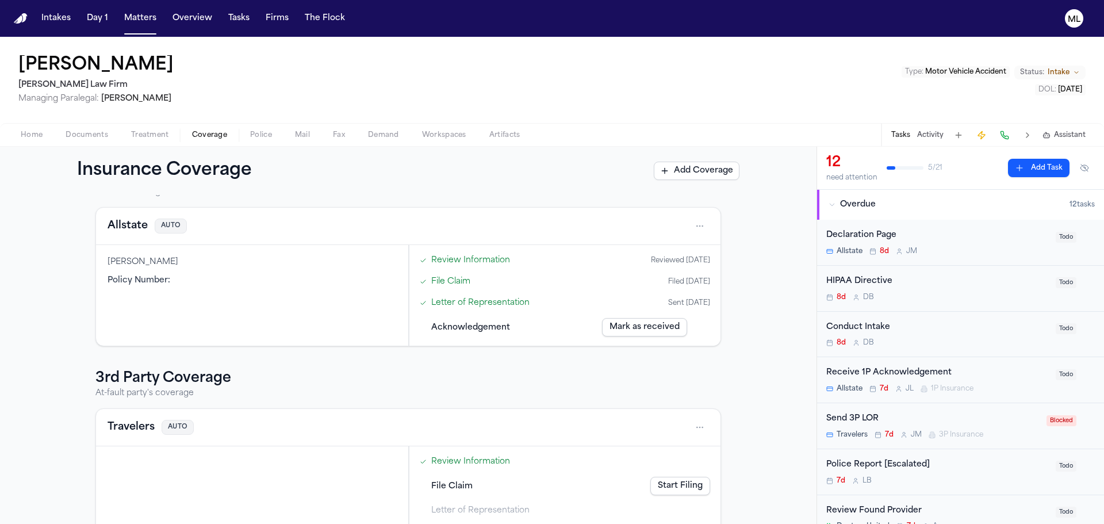
scroll to position [78, 0]
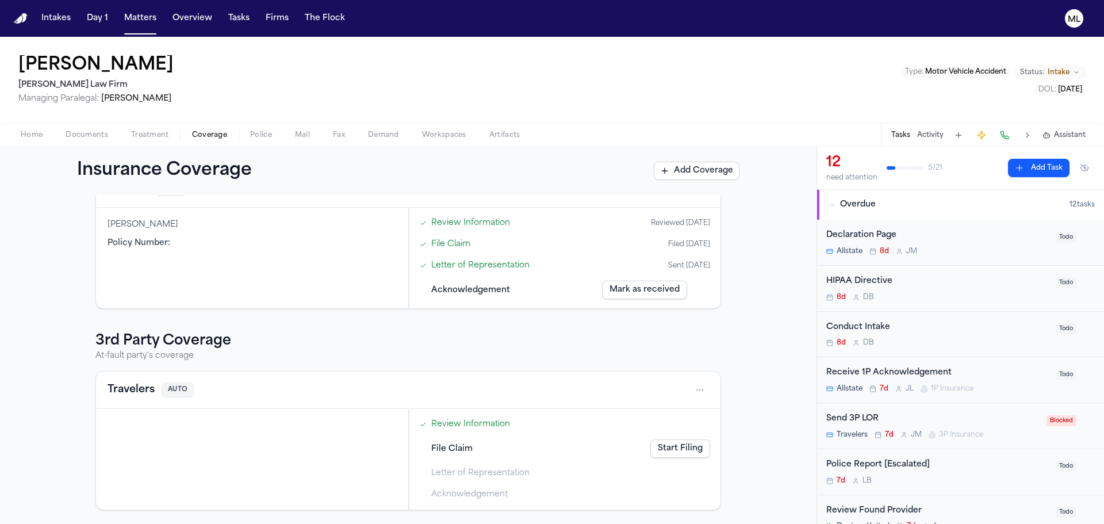
click at [692, 171] on button "Add Coverage" at bounding box center [697, 171] width 86 height 18
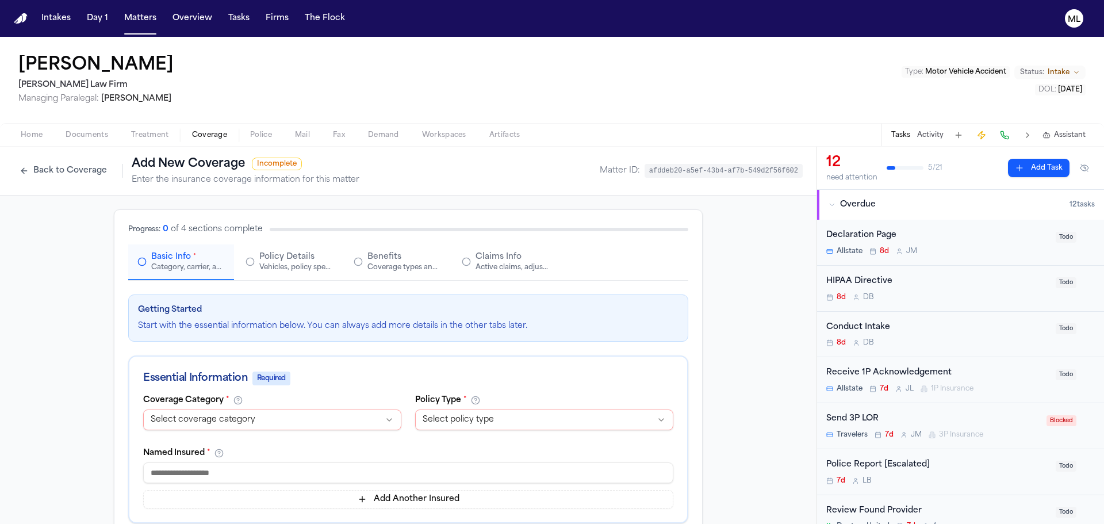
click at [78, 167] on button "Back to Coverage" at bounding box center [63, 171] width 99 height 18
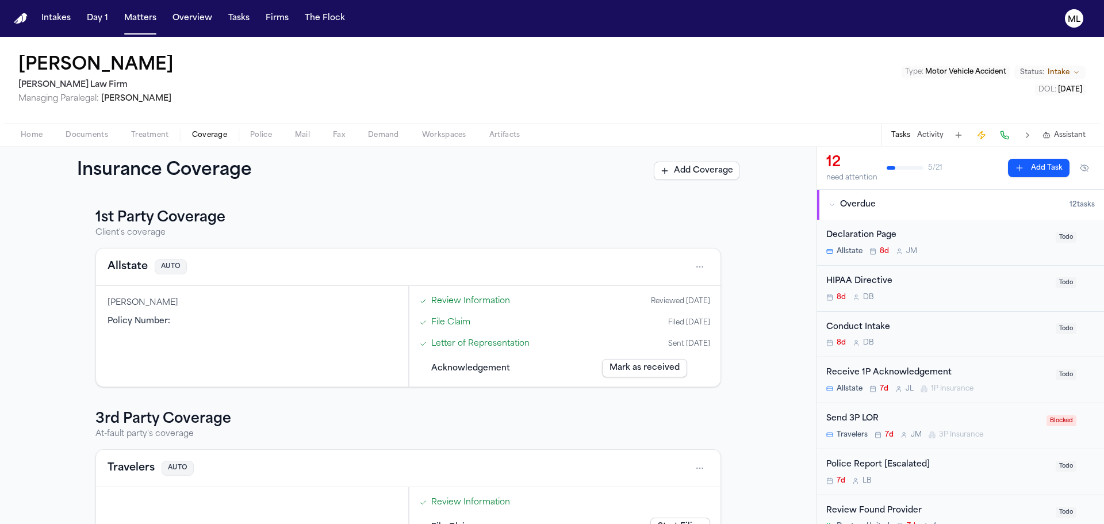
click at [128, 470] on button "Travelers" at bounding box center [130, 468] width 47 height 16
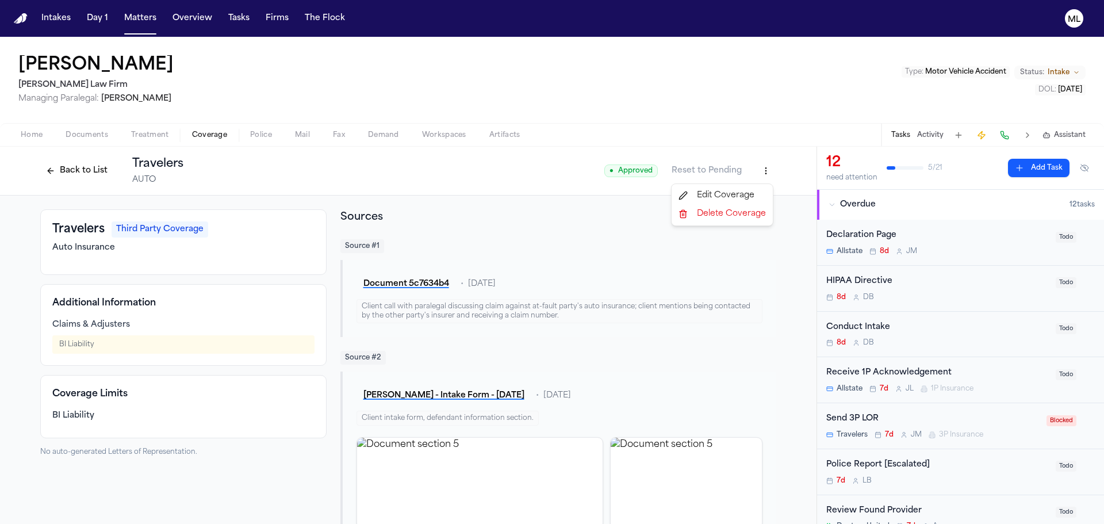
click at [759, 167] on html "Intakes Day 1 Matters Overview Tasks Firms The Flock ML Silvia Jimenez Martello…" at bounding box center [552, 262] width 1104 height 524
click at [729, 190] on div "Edit Coverage" at bounding box center [722, 195] width 97 height 18
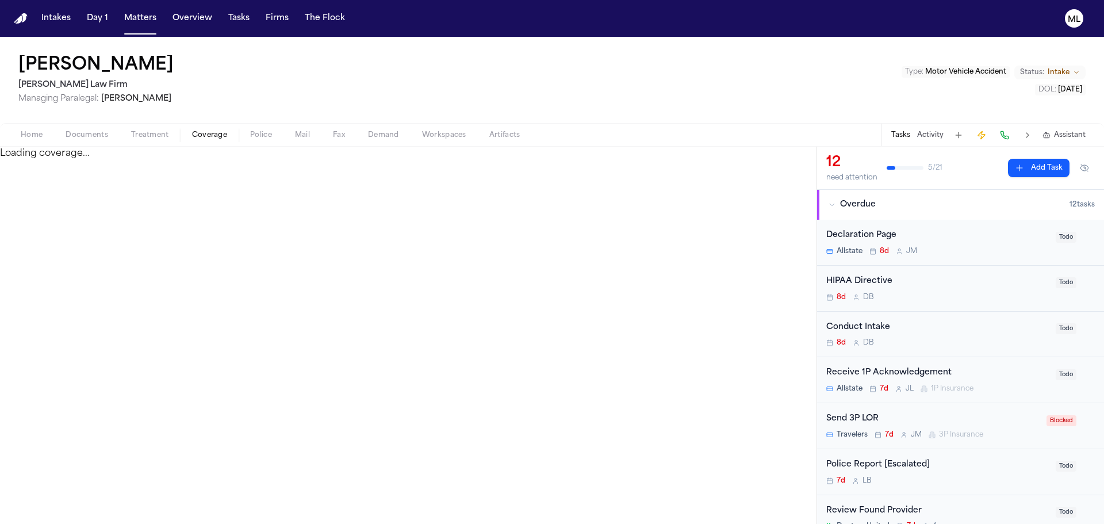
select select "**********"
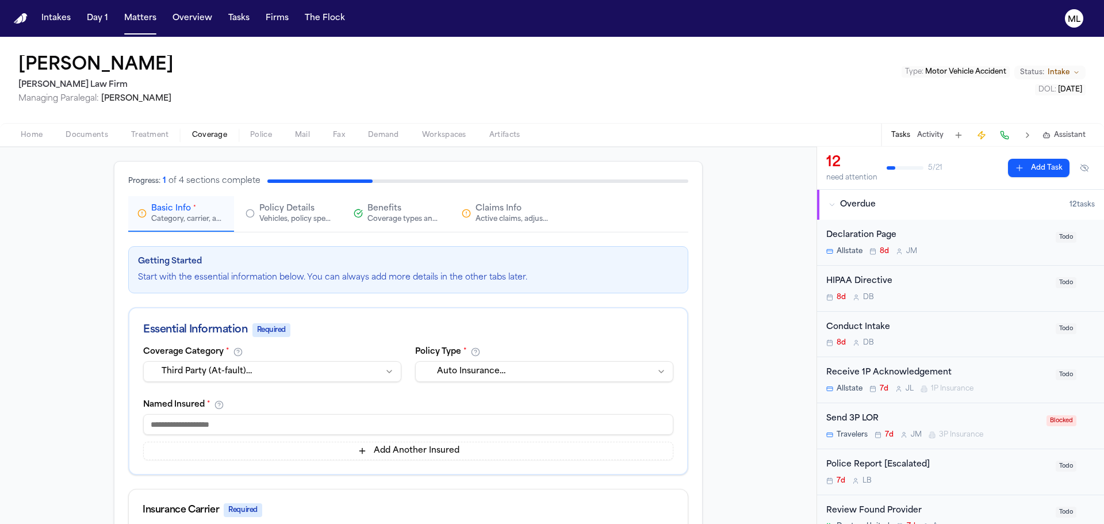
scroll to position [115, 0]
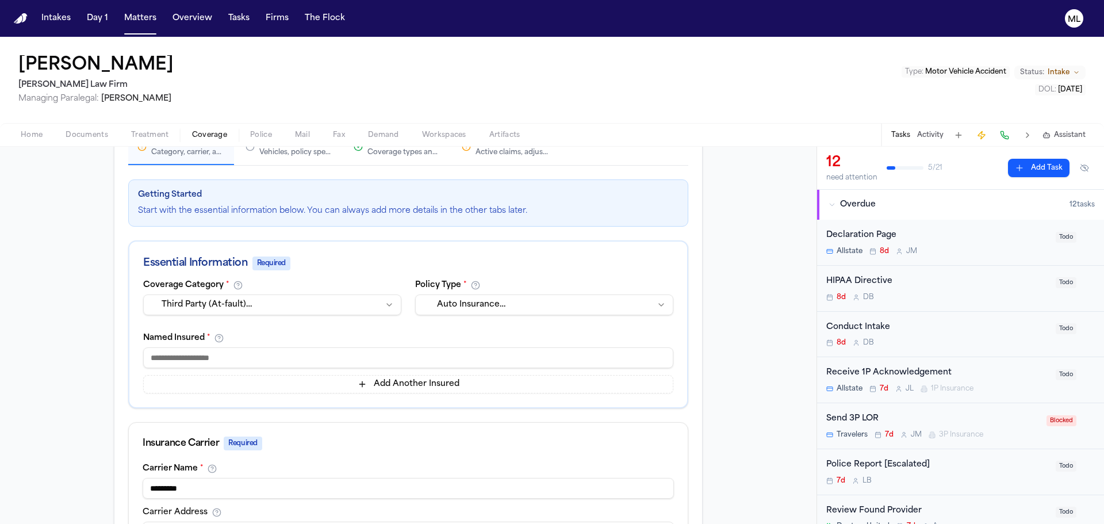
click at [485, 309] on html "**********" at bounding box center [552, 262] width 1104 height 524
click at [334, 355] on input at bounding box center [408, 357] width 530 height 21
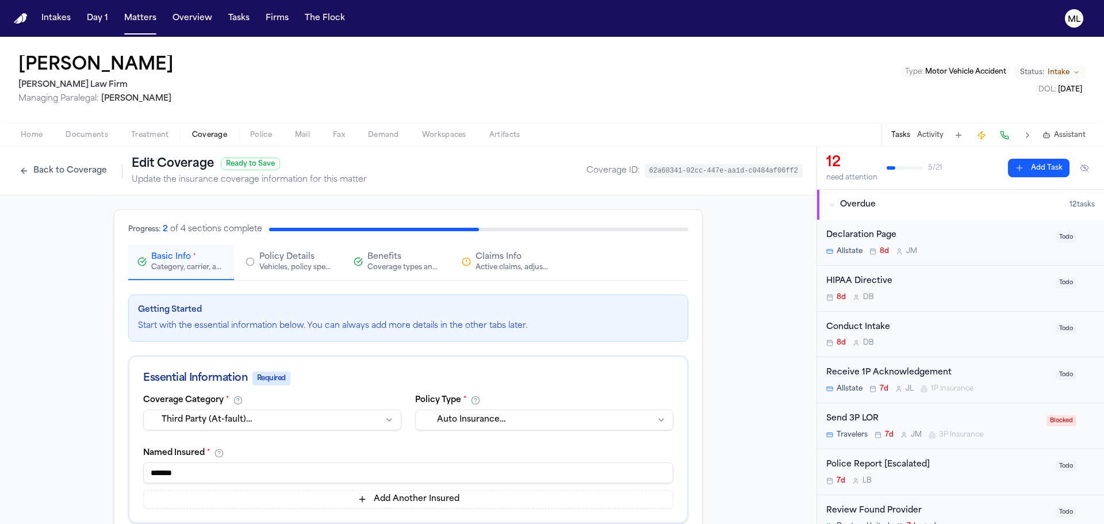
type input "*******"
click at [496, 262] on span "Claims Info" at bounding box center [498, 256] width 46 height 11
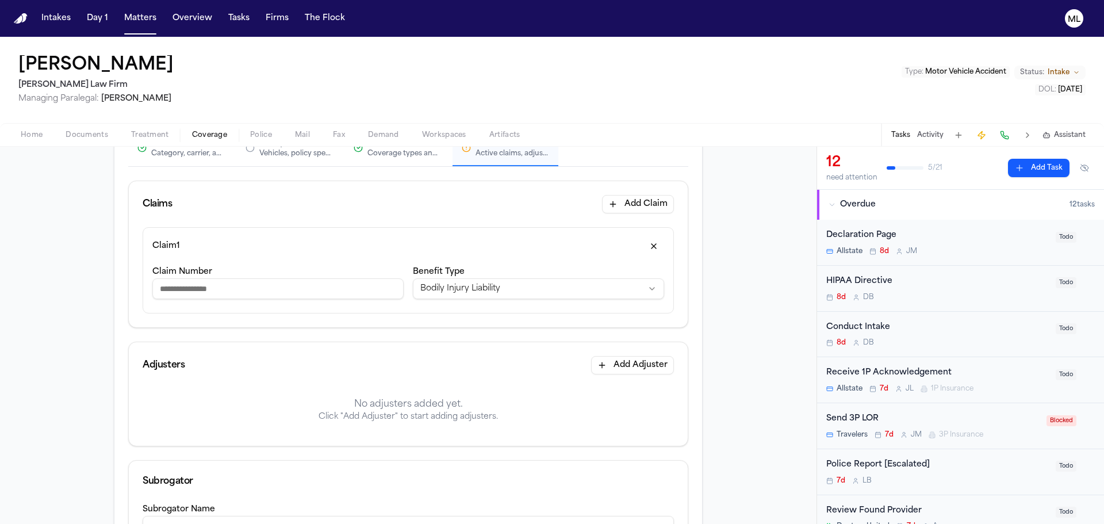
scroll to position [115, 0]
click at [314, 293] on input "Claim Number" at bounding box center [277, 287] width 251 height 21
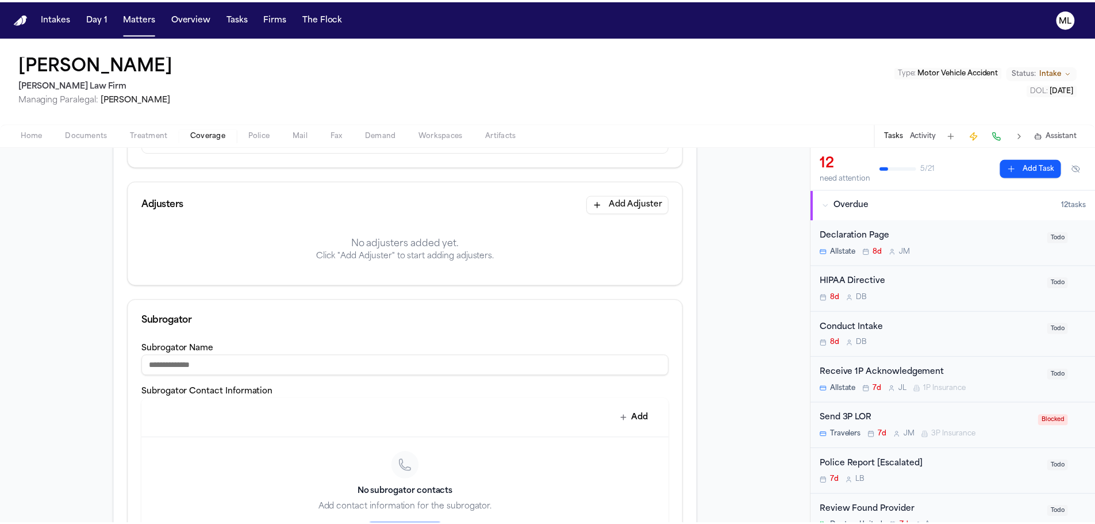
scroll to position [287, 0]
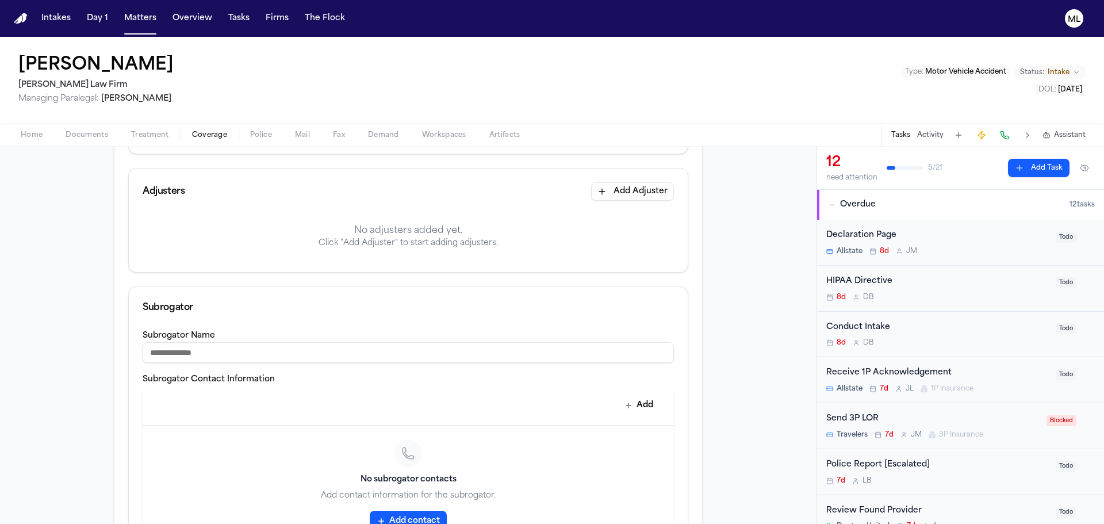
type input "*******"
click at [603, 195] on button "Add Adjuster" at bounding box center [632, 191] width 83 height 18
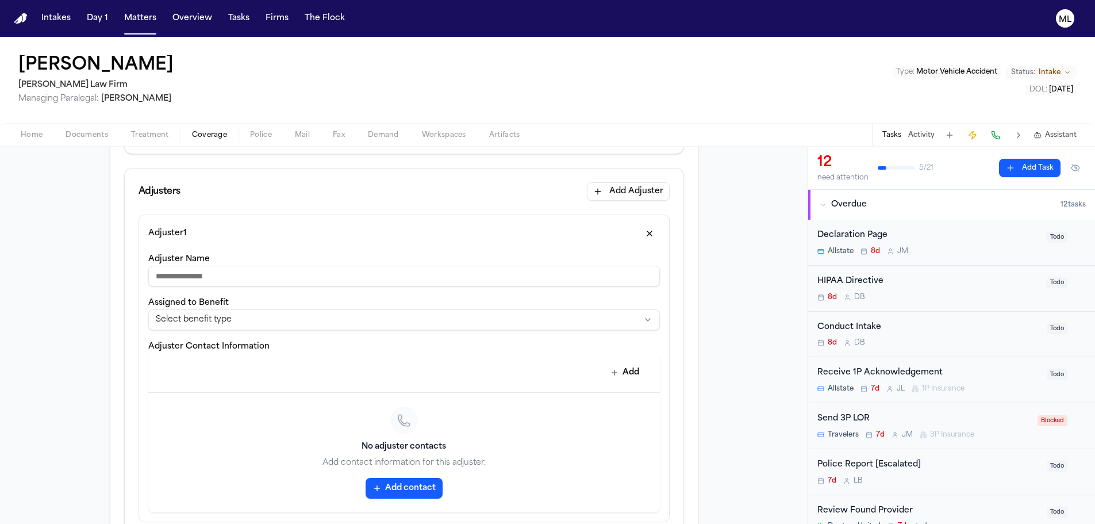
click at [305, 271] on input "Adjuster Name" at bounding box center [404, 276] width 512 height 21
type input "**********"
click at [298, 316] on html "**********" at bounding box center [547, 262] width 1095 height 524
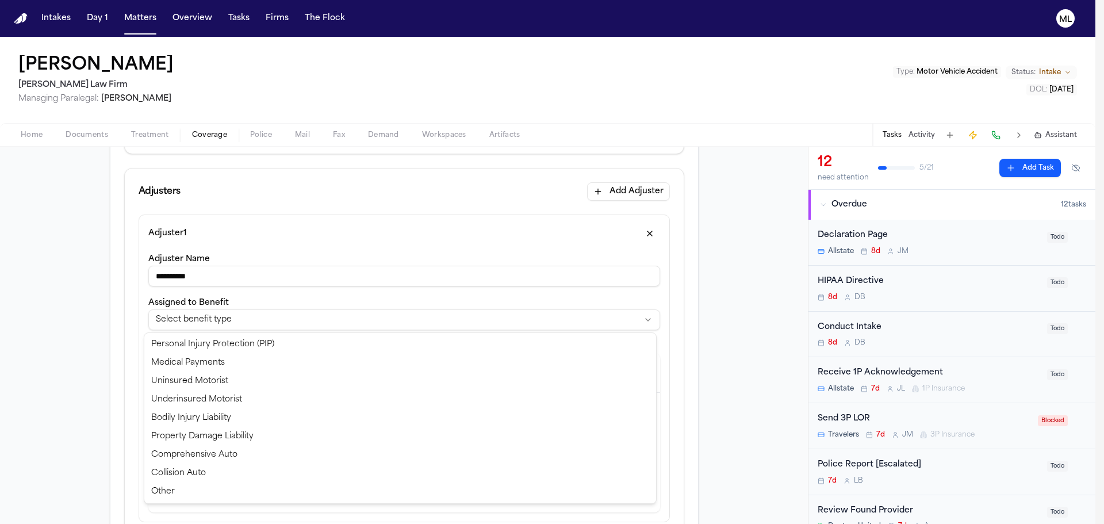
select select "**********"
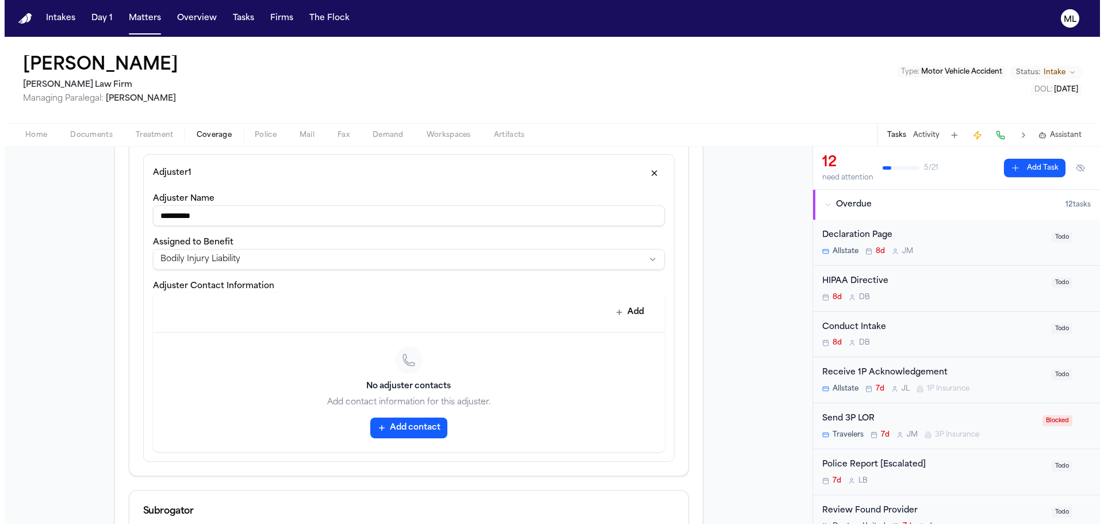
scroll to position [402, 0]
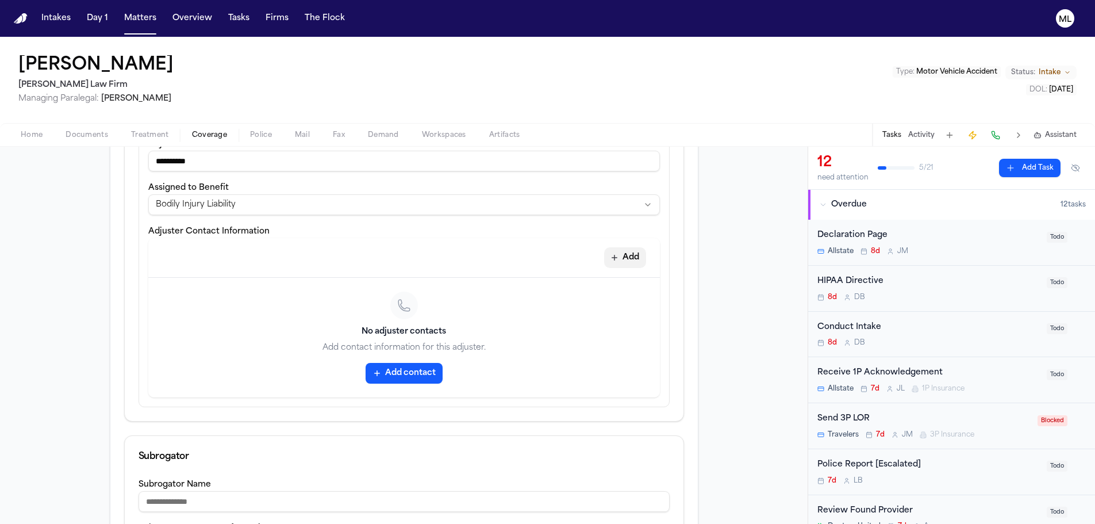
click at [616, 258] on button "Add" at bounding box center [625, 257] width 42 height 21
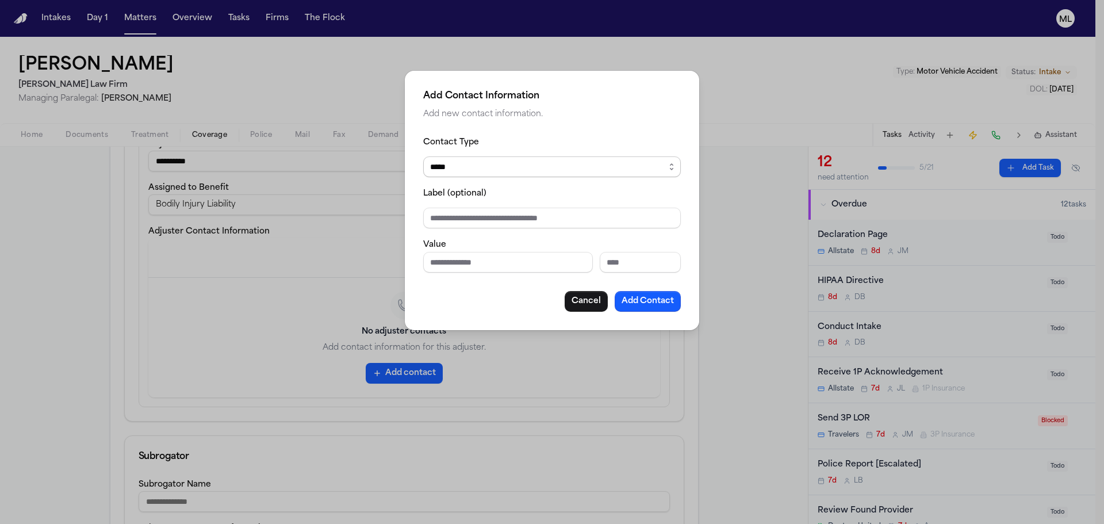
click at [475, 170] on select "***** ***** ******* *** *****" at bounding box center [552, 166] width 258 height 21
click at [525, 144] on div "Contact Type ***** ***** ******* *** *****" at bounding box center [552, 156] width 258 height 42
click at [466, 205] on div "Label (optional)" at bounding box center [552, 207] width 258 height 42
click at [466, 253] on input "Phone number" at bounding box center [508, 262] width 170 height 21
type input "**********"
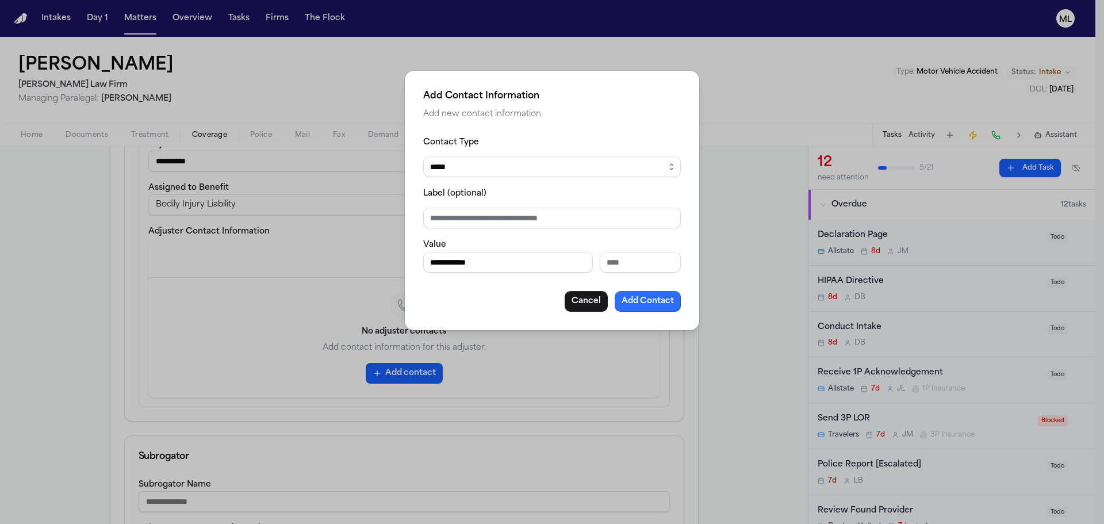
click at [649, 292] on button "Add Contact" at bounding box center [648, 301] width 66 height 21
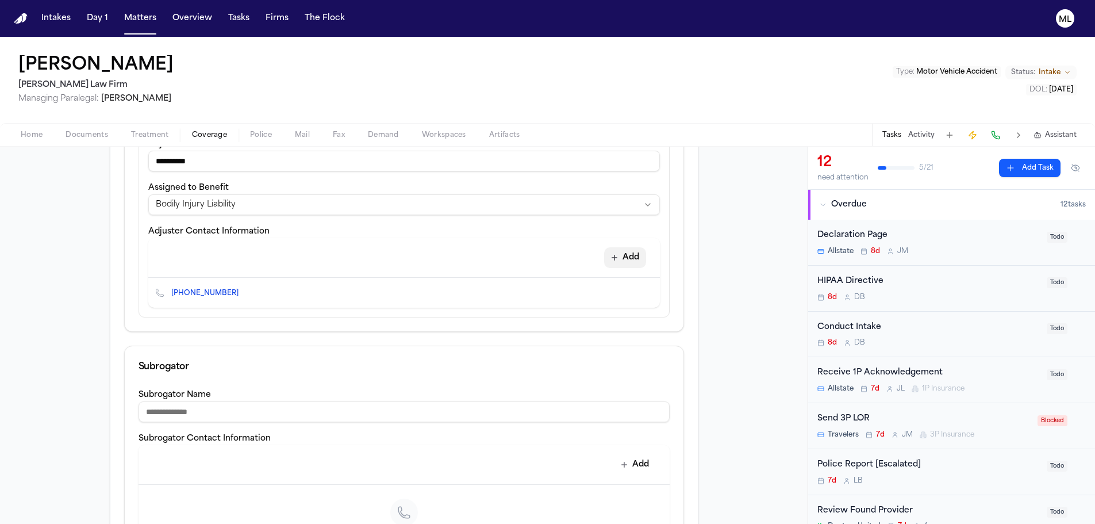
click at [627, 256] on button "Add" at bounding box center [625, 257] width 42 height 21
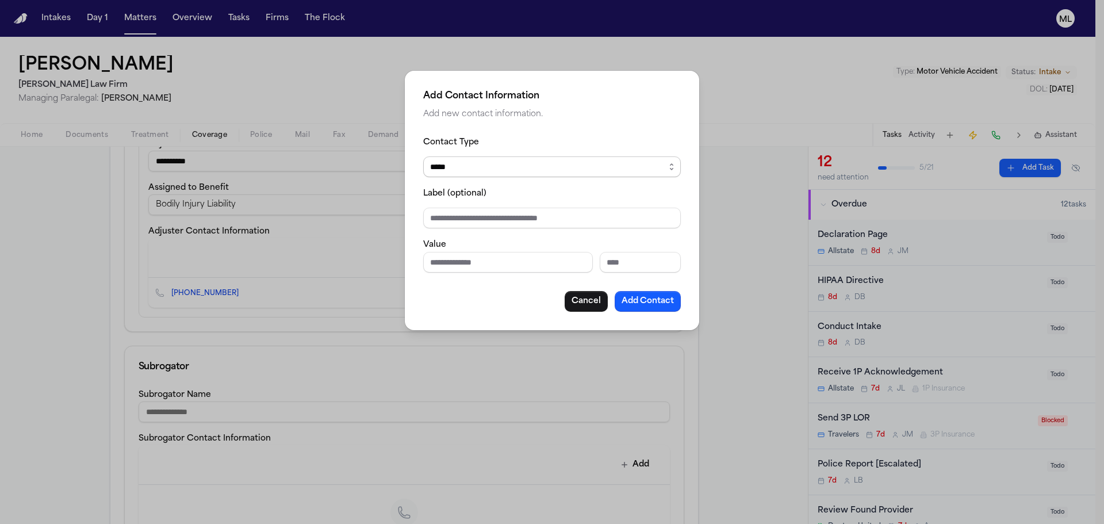
click at [523, 163] on select "***** ***** ******* *** *****" at bounding box center [552, 166] width 258 height 21
select select "*****"
click at [423, 156] on select "***** ***** ******* *** *****" at bounding box center [552, 166] width 258 height 21
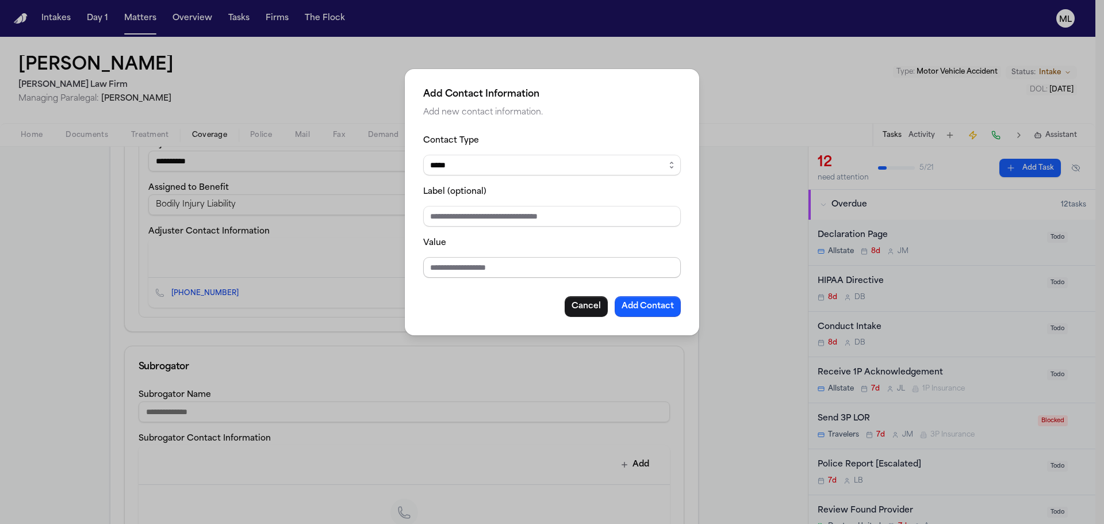
click at [463, 260] on input "Value" at bounding box center [552, 267] width 258 height 21
type input "**********"
click at [667, 305] on button "Add Contact" at bounding box center [648, 306] width 66 height 21
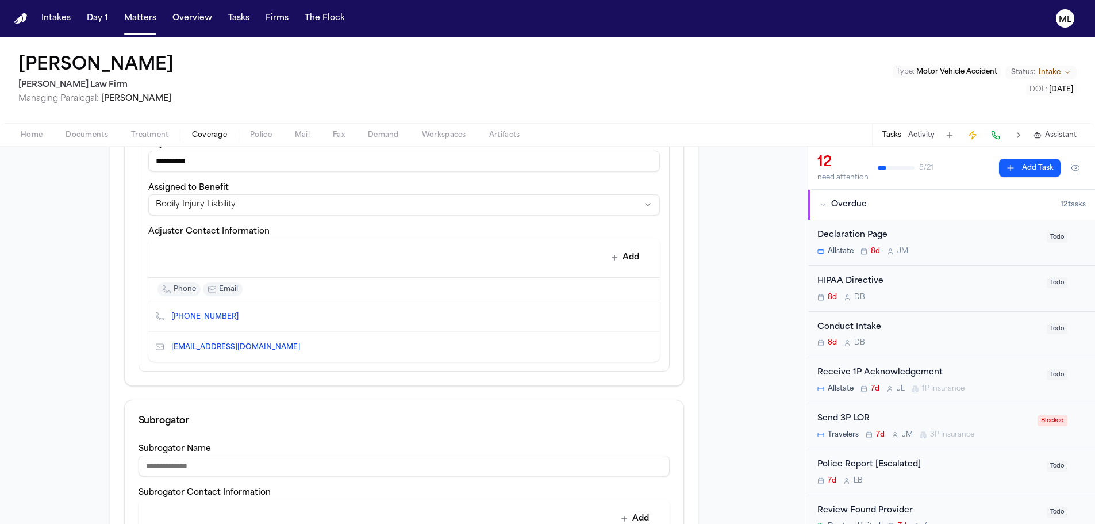
click at [977, 335] on div "Conduct Intake 8d D B" at bounding box center [928, 334] width 222 height 27
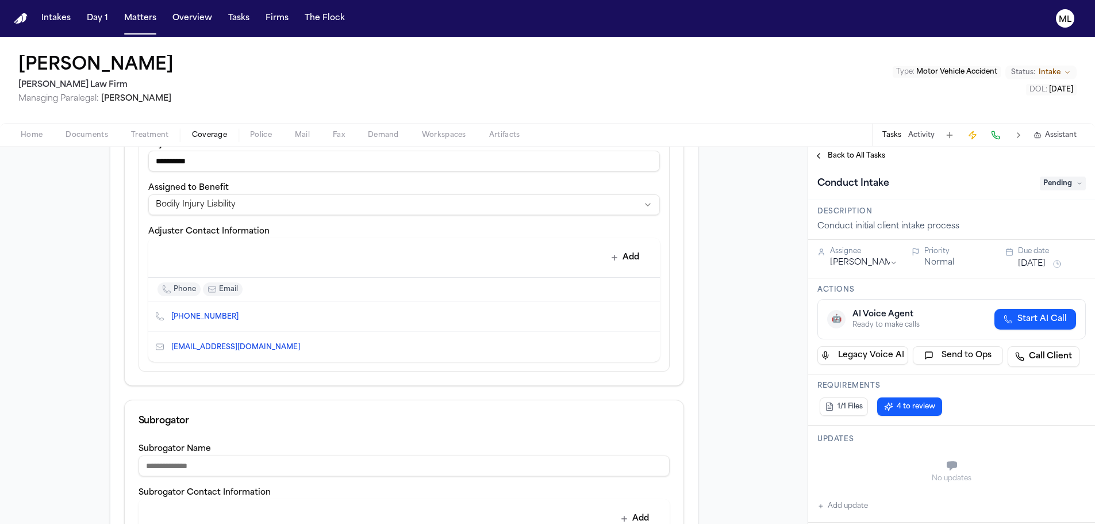
click at [1061, 186] on span "Pending" at bounding box center [1063, 183] width 46 height 14
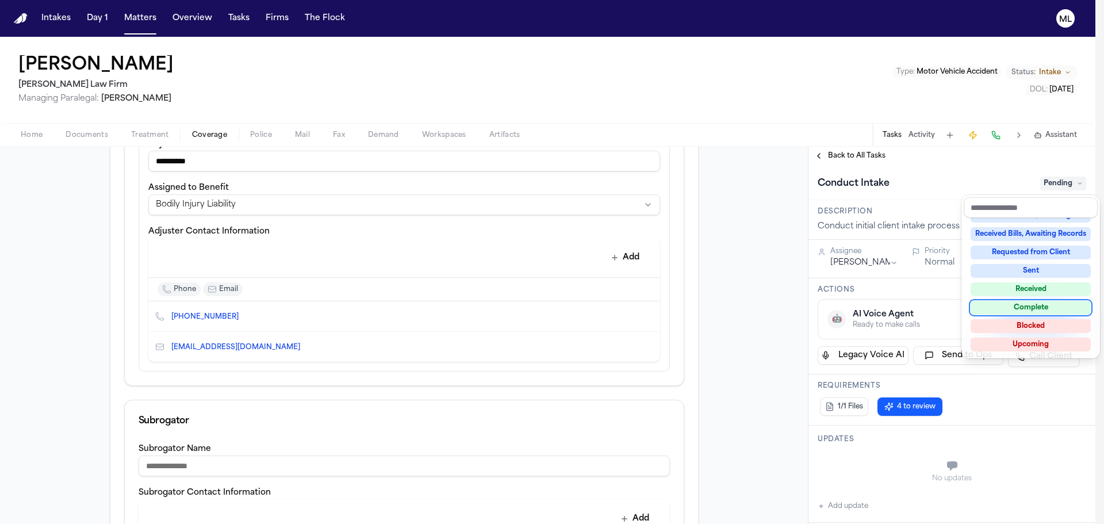
click at [1042, 306] on div "Complete" at bounding box center [1030, 308] width 120 height 14
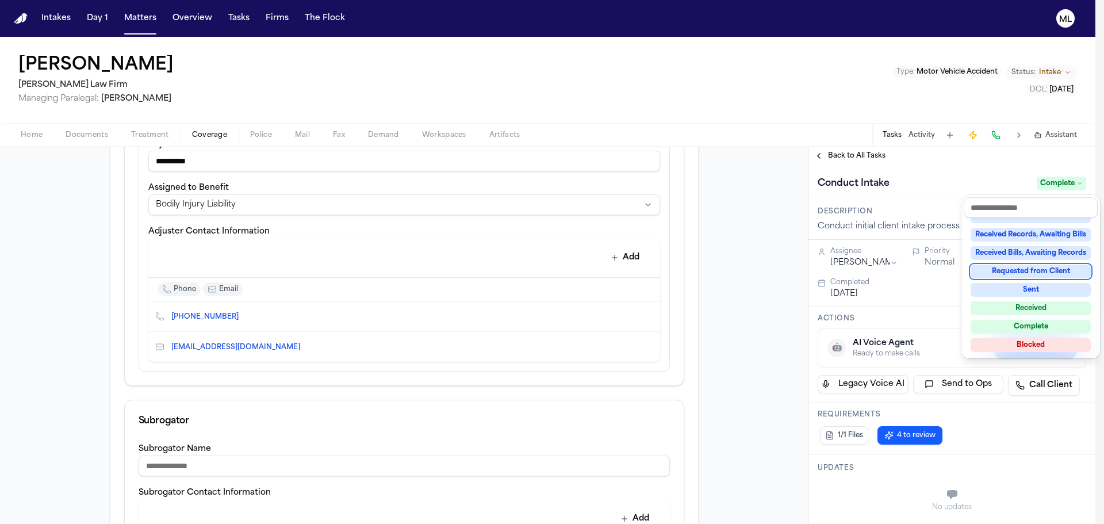
click at [848, 149] on div "**********" at bounding box center [951, 335] width 287 height 377
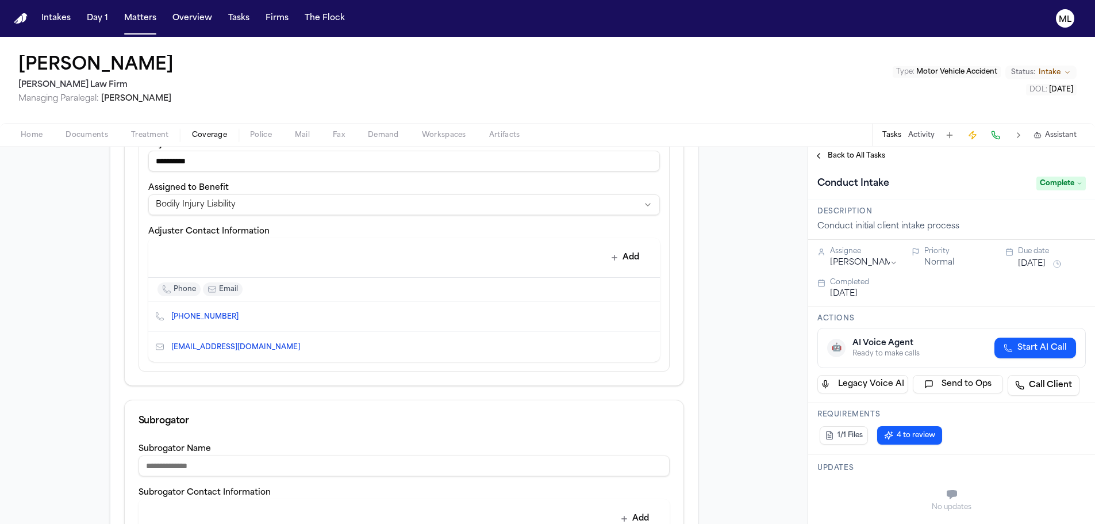
click at [847, 154] on span "Back to All Tasks" at bounding box center [856, 155] width 57 height 9
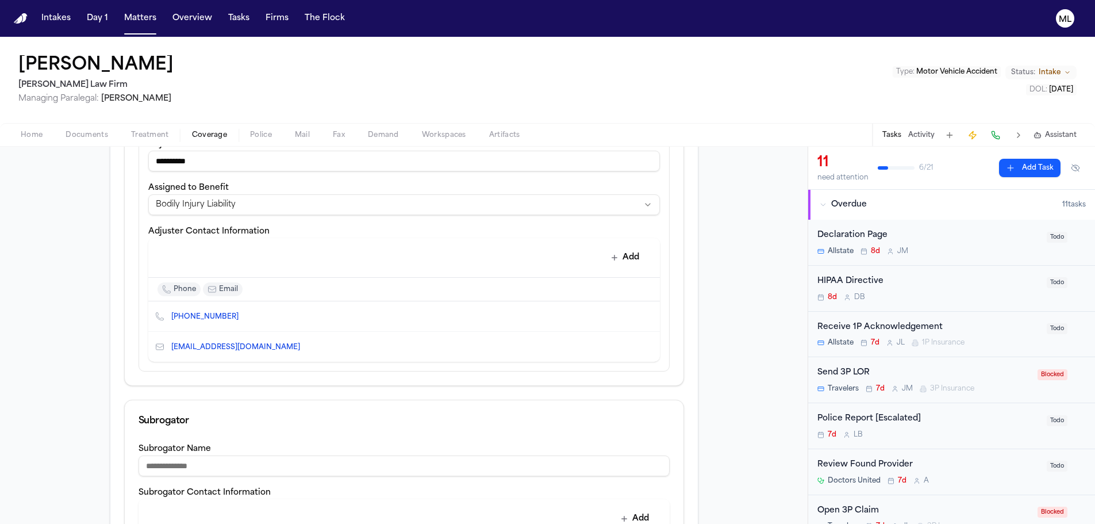
click at [990, 373] on div "Send 3P LOR" at bounding box center [923, 372] width 213 height 13
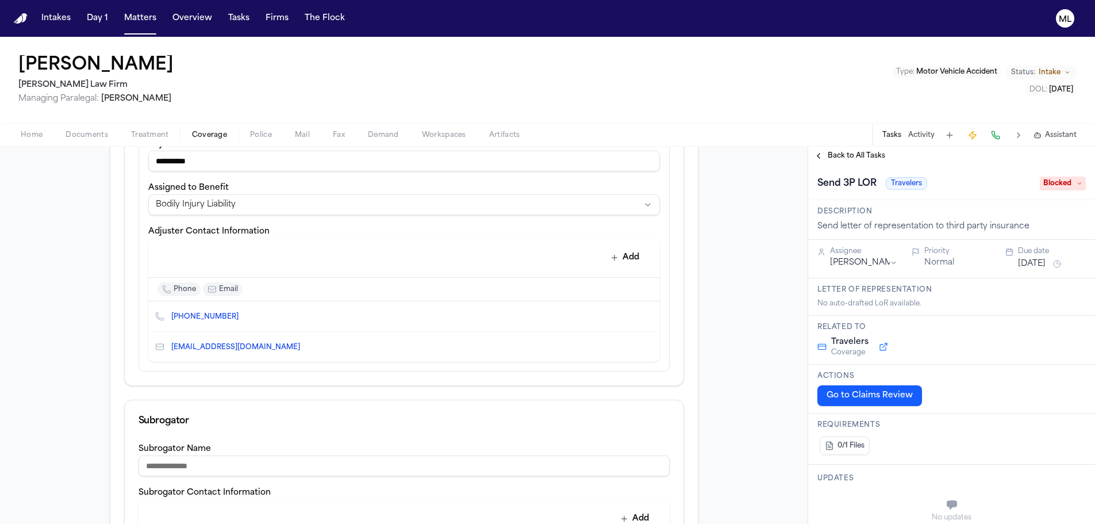
click at [1059, 185] on span "Blocked" at bounding box center [1063, 183] width 46 height 14
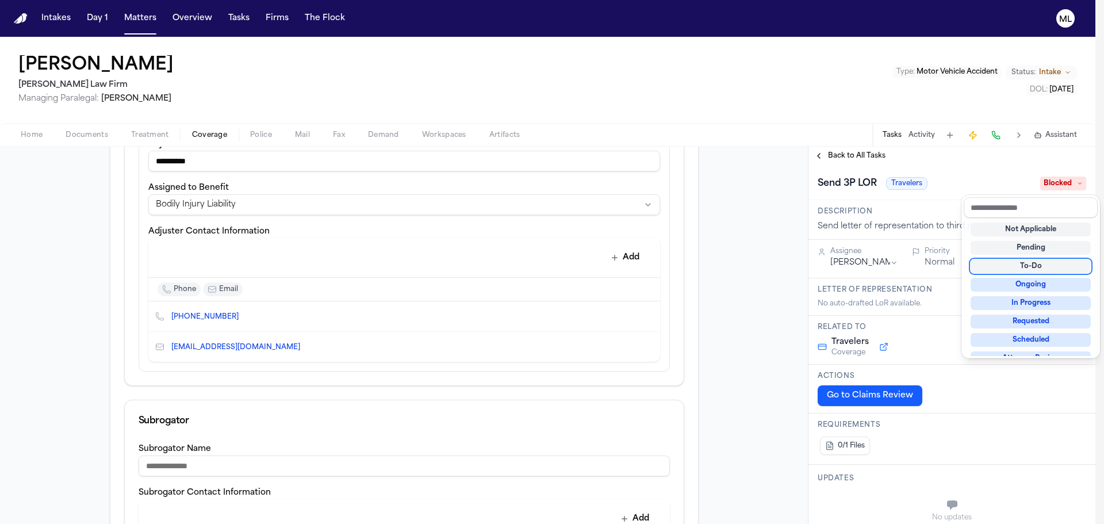
click at [1030, 263] on div "To-Do" at bounding box center [1030, 266] width 120 height 14
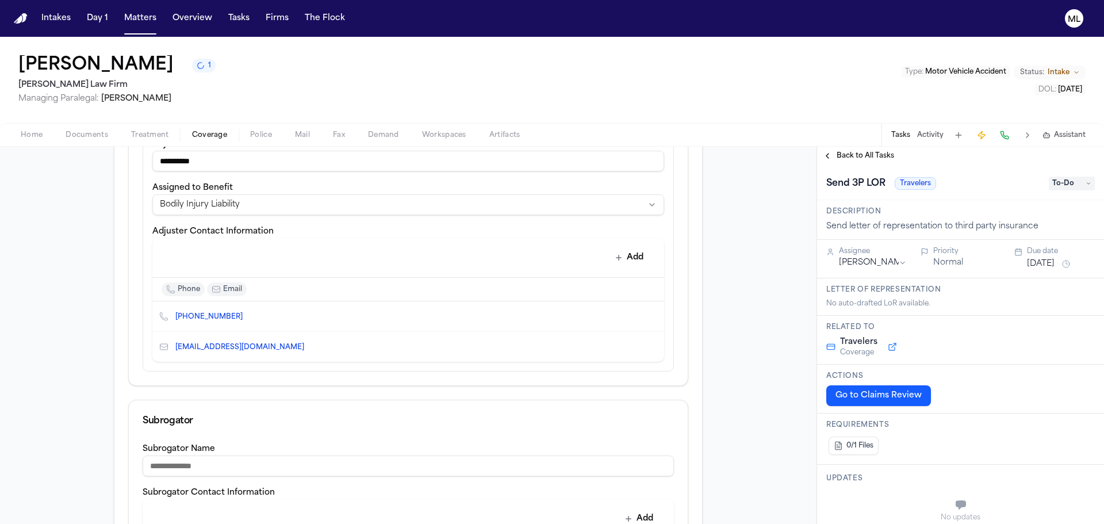
click at [882, 260] on html "**********" at bounding box center [552, 262] width 1104 height 524
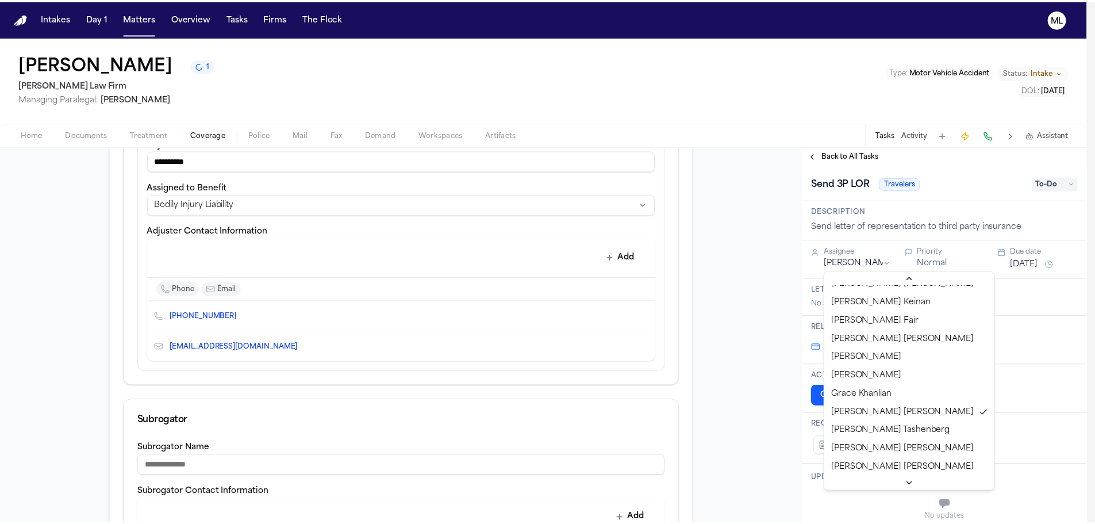
scroll to position [404, 0]
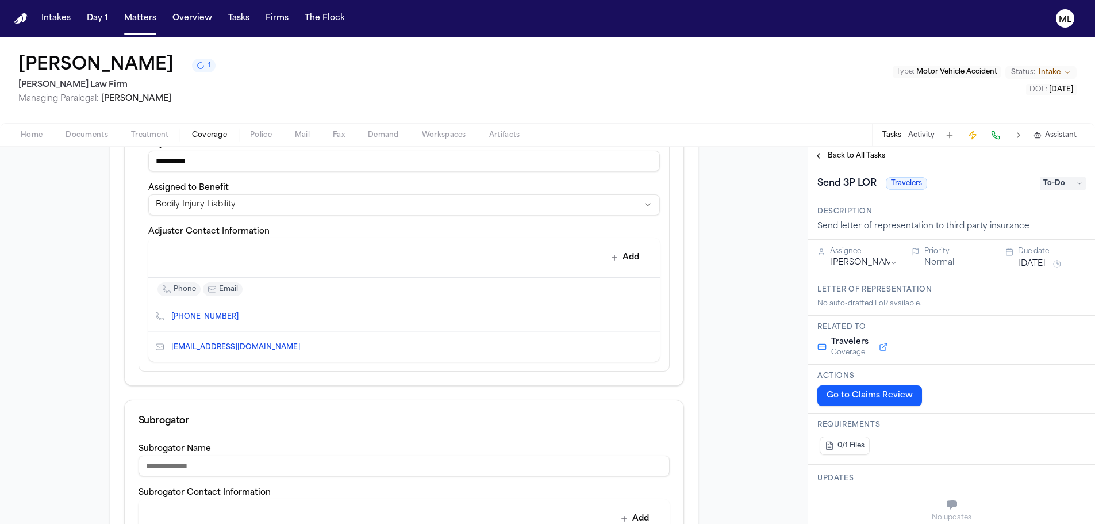
click at [1019, 264] on button "[DATE]" at bounding box center [1032, 263] width 28 height 11
click at [1029, 328] on button "3" at bounding box center [1023, 330] width 18 height 18
click at [942, 264] on button "Normal" at bounding box center [939, 262] width 30 height 11
click at [836, 156] on span "Back to All Tasks" at bounding box center [856, 155] width 57 height 9
